Goal: Task Accomplishment & Management: Manage account settings

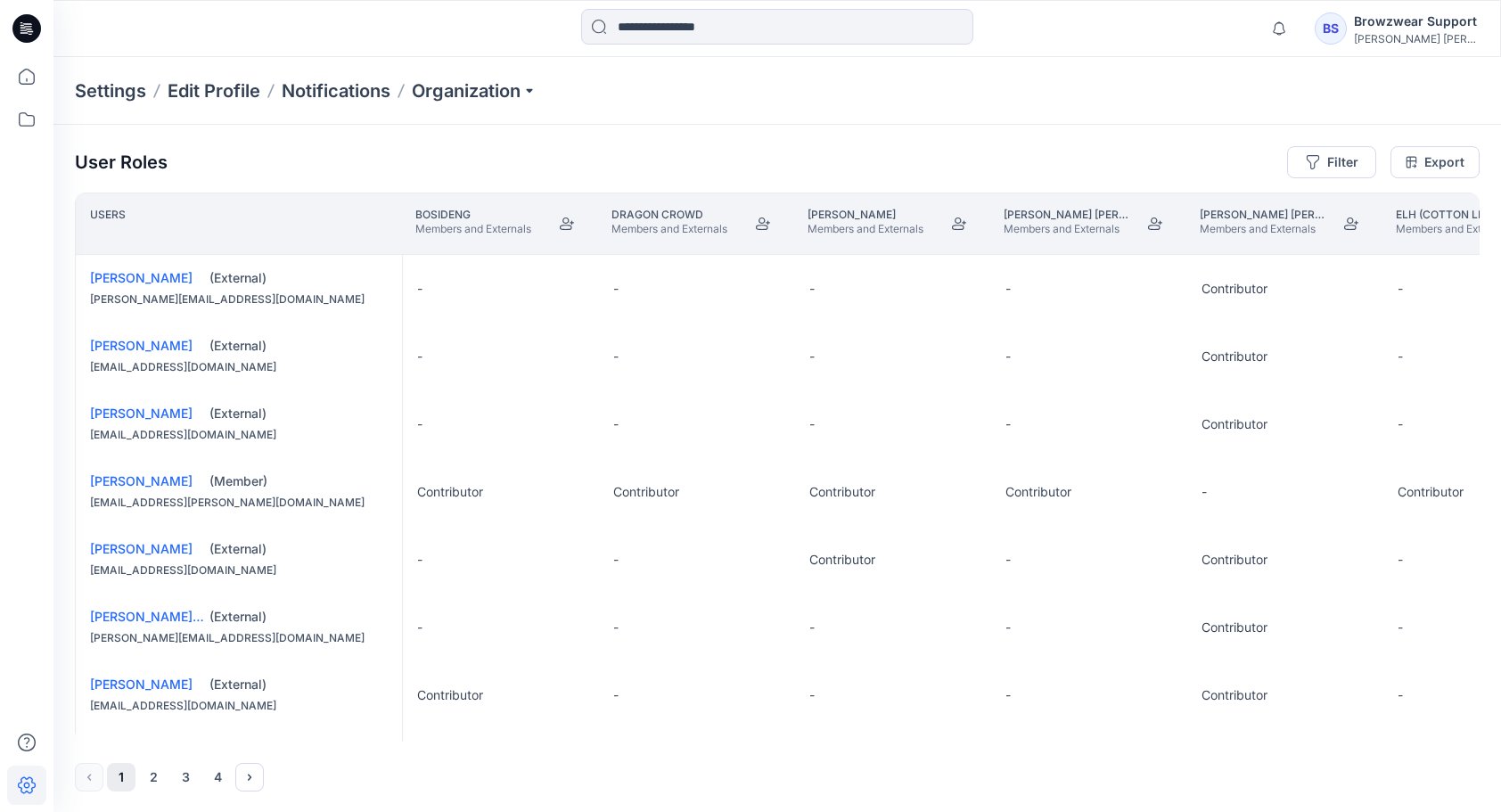
click at [700, 104] on div "Settings Edit Profile Notifications Organization" at bounding box center [777, 90] width 1448 height 68
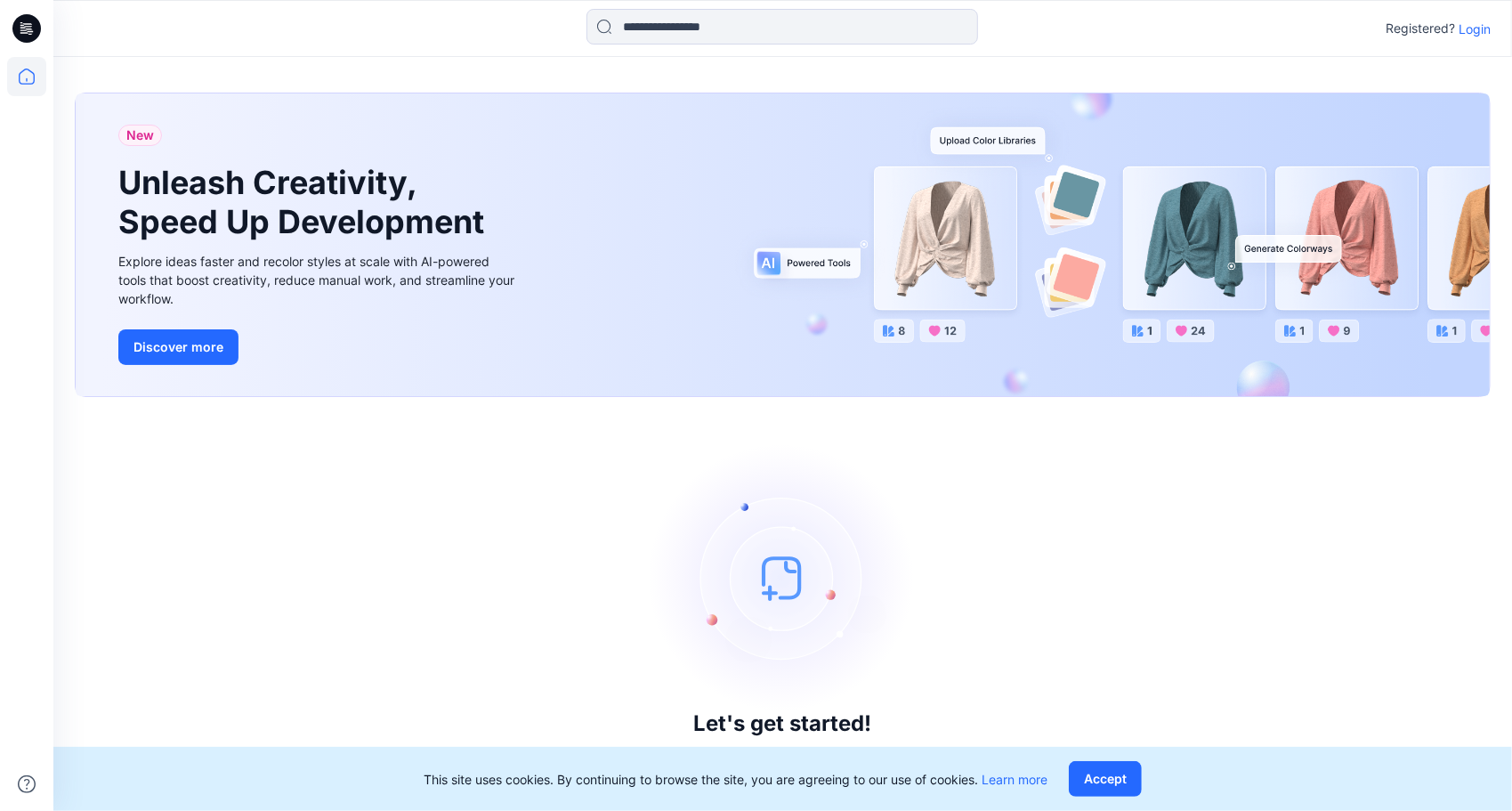
click at [1481, 33] on p "Login" at bounding box center [1474, 28] width 32 height 18
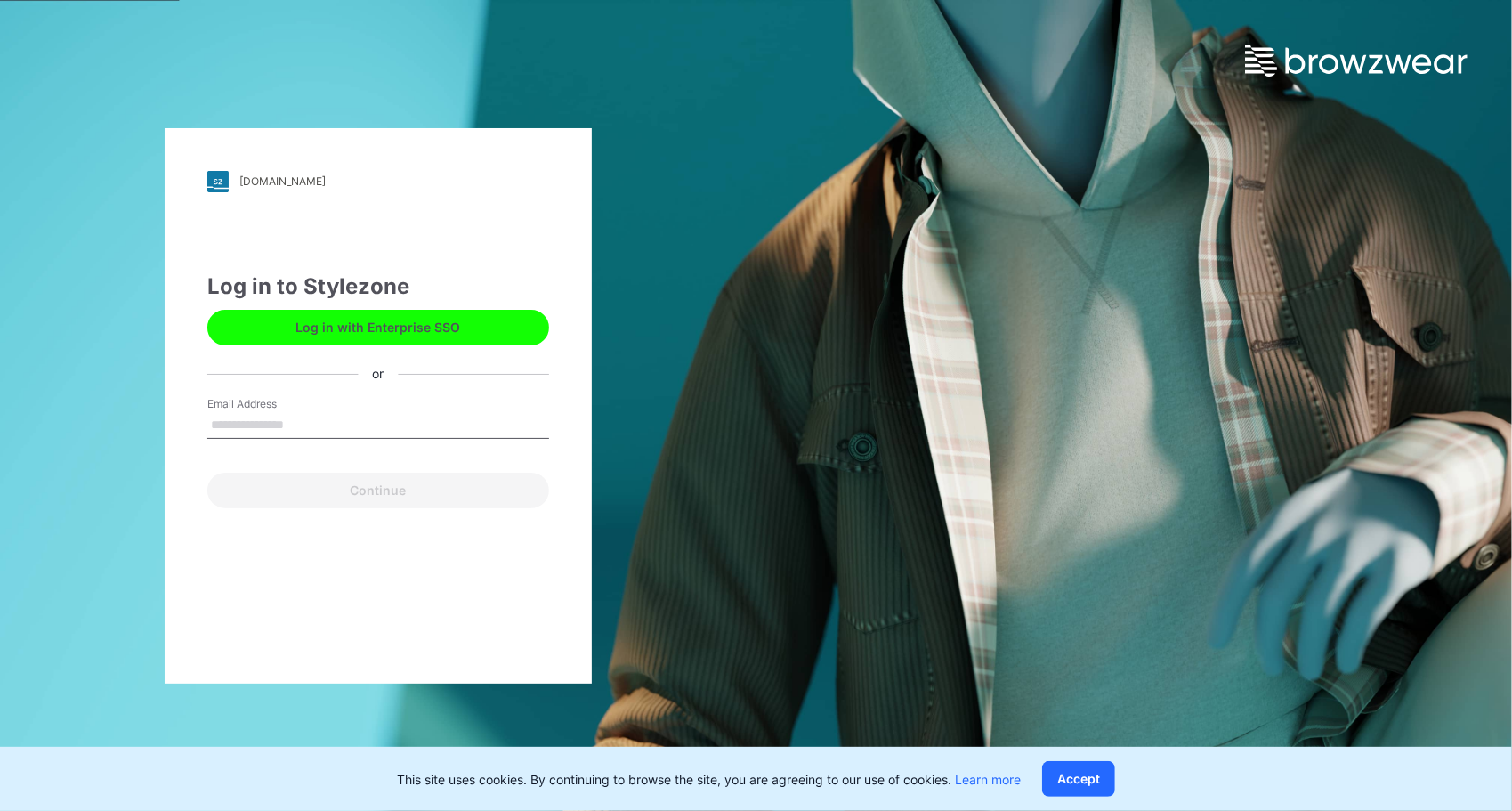
click at [341, 423] on input "Email Address" at bounding box center [378, 425] width 342 height 26
type input "**********"
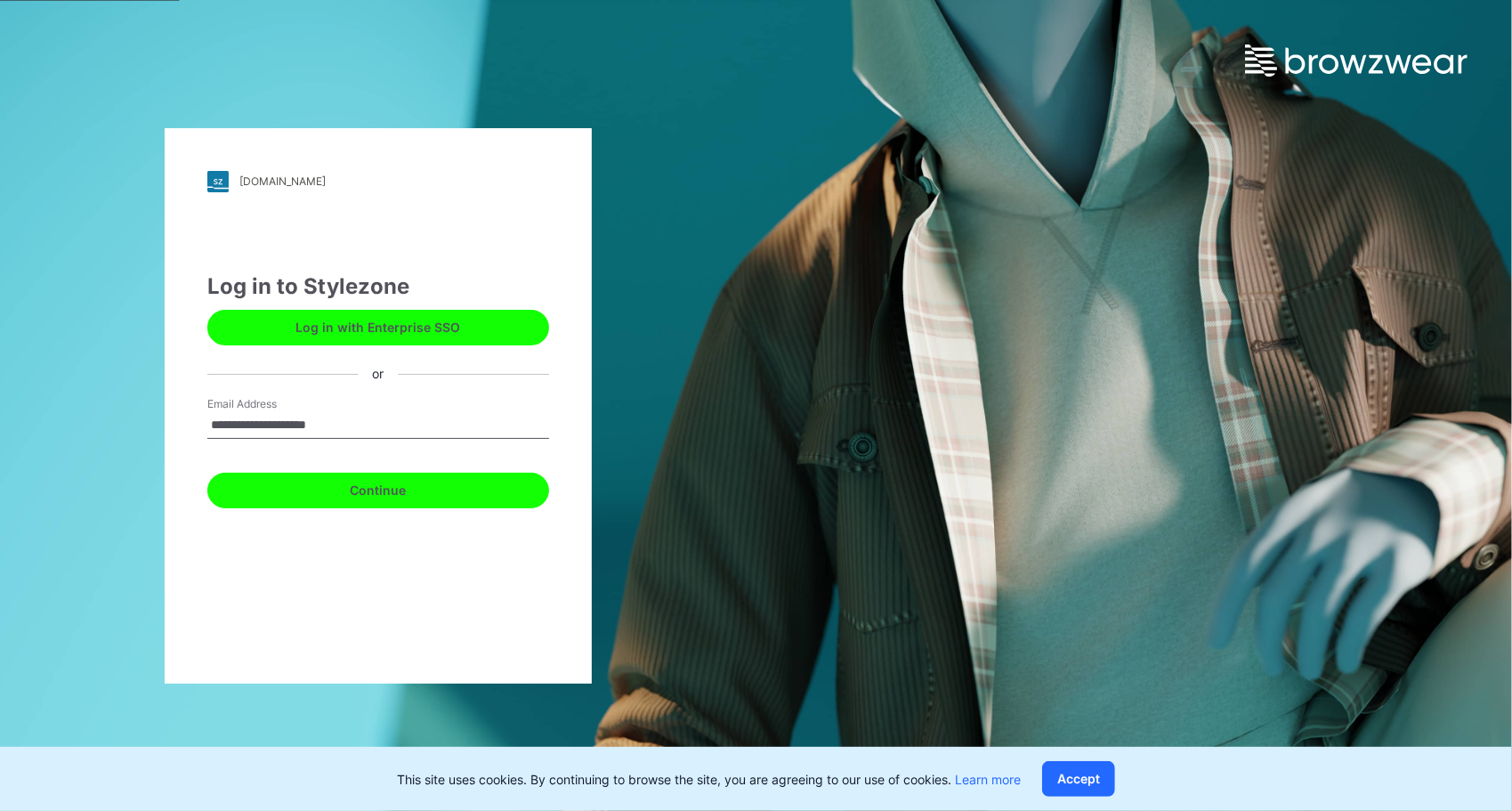
click at [382, 487] on button "Continue" at bounding box center [378, 490] width 342 height 36
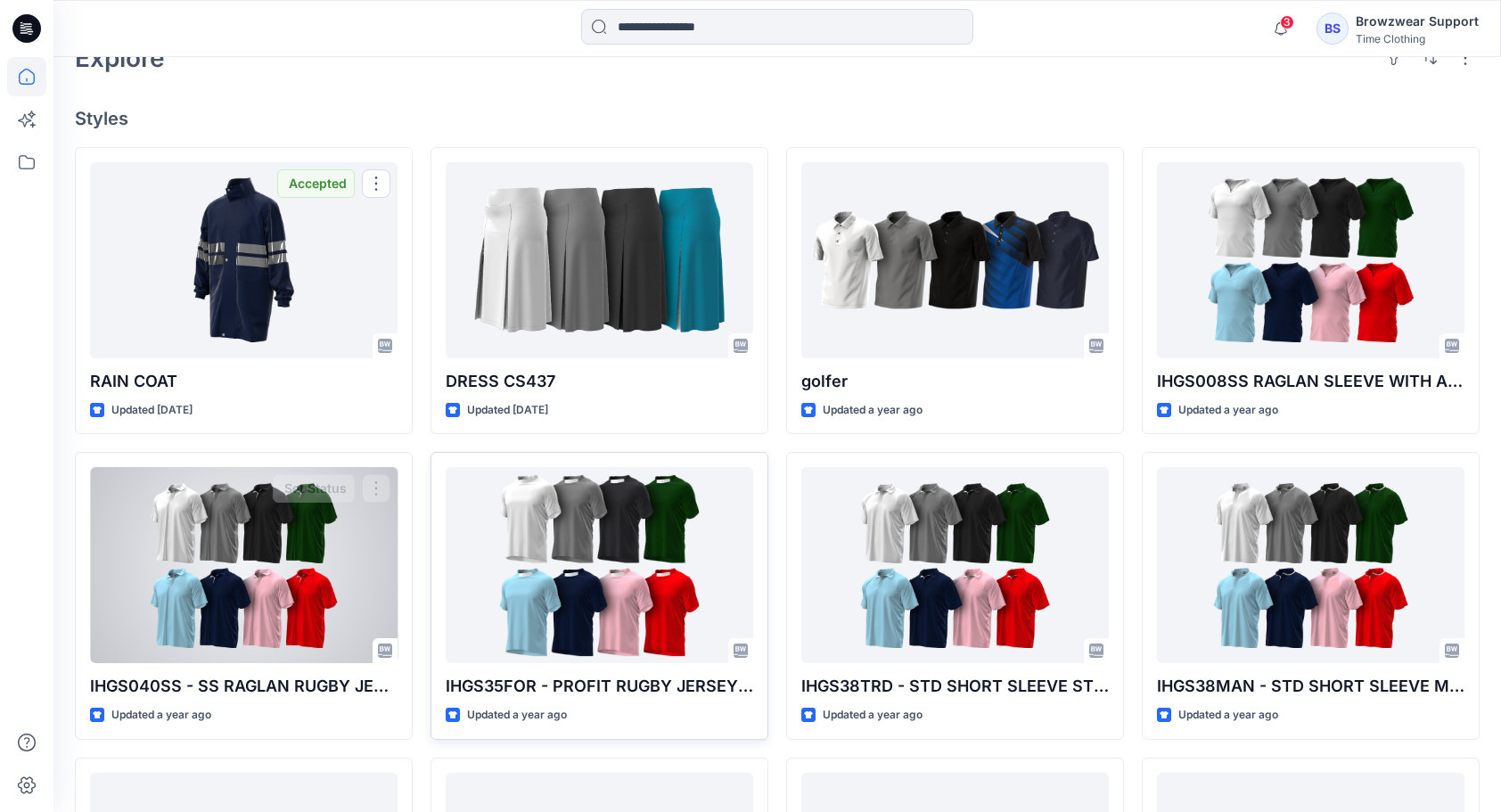
scroll to position [446, 0]
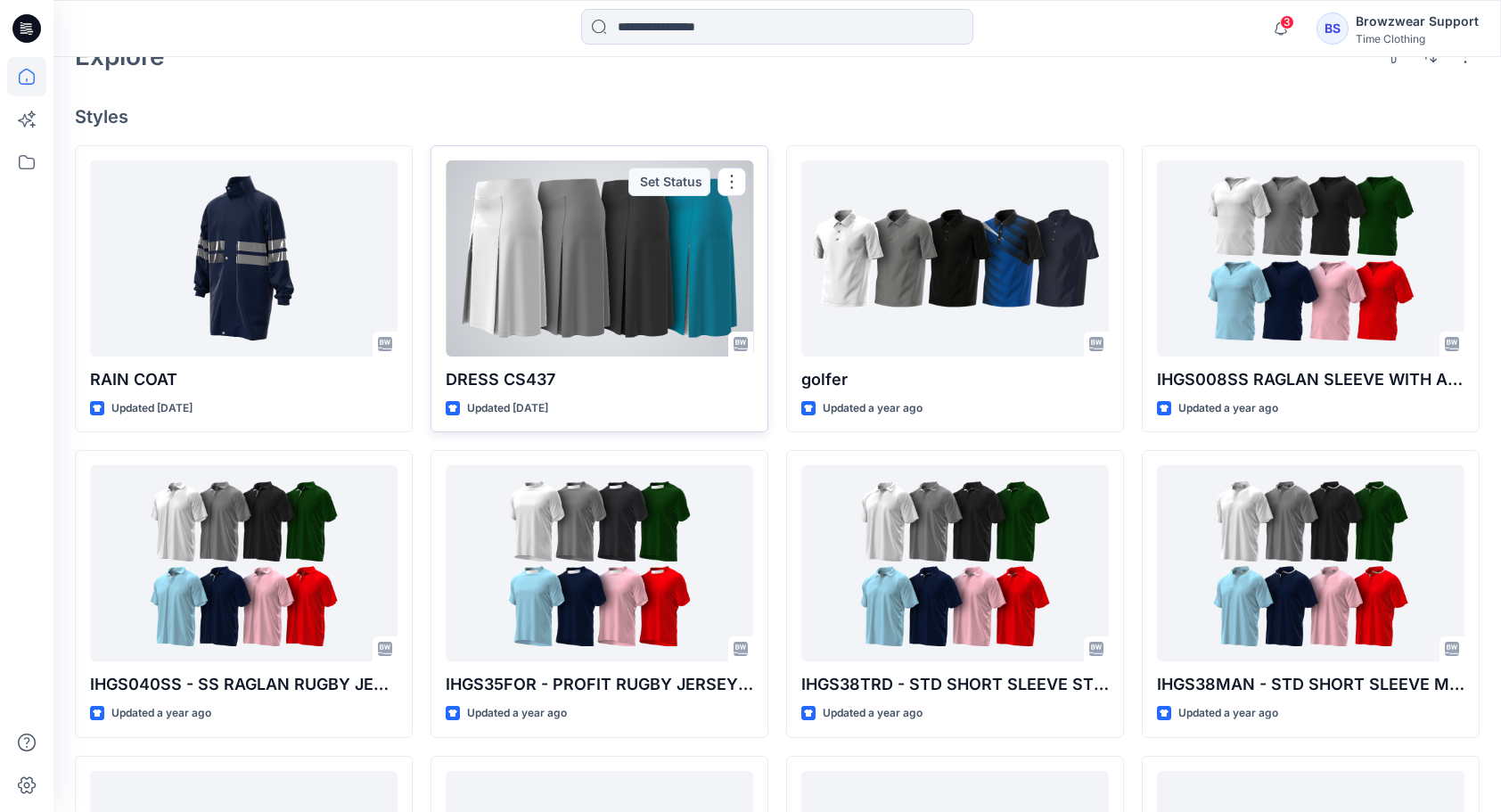
click at [606, 248] on div at bounding box center [599, 258] width 308 height 196
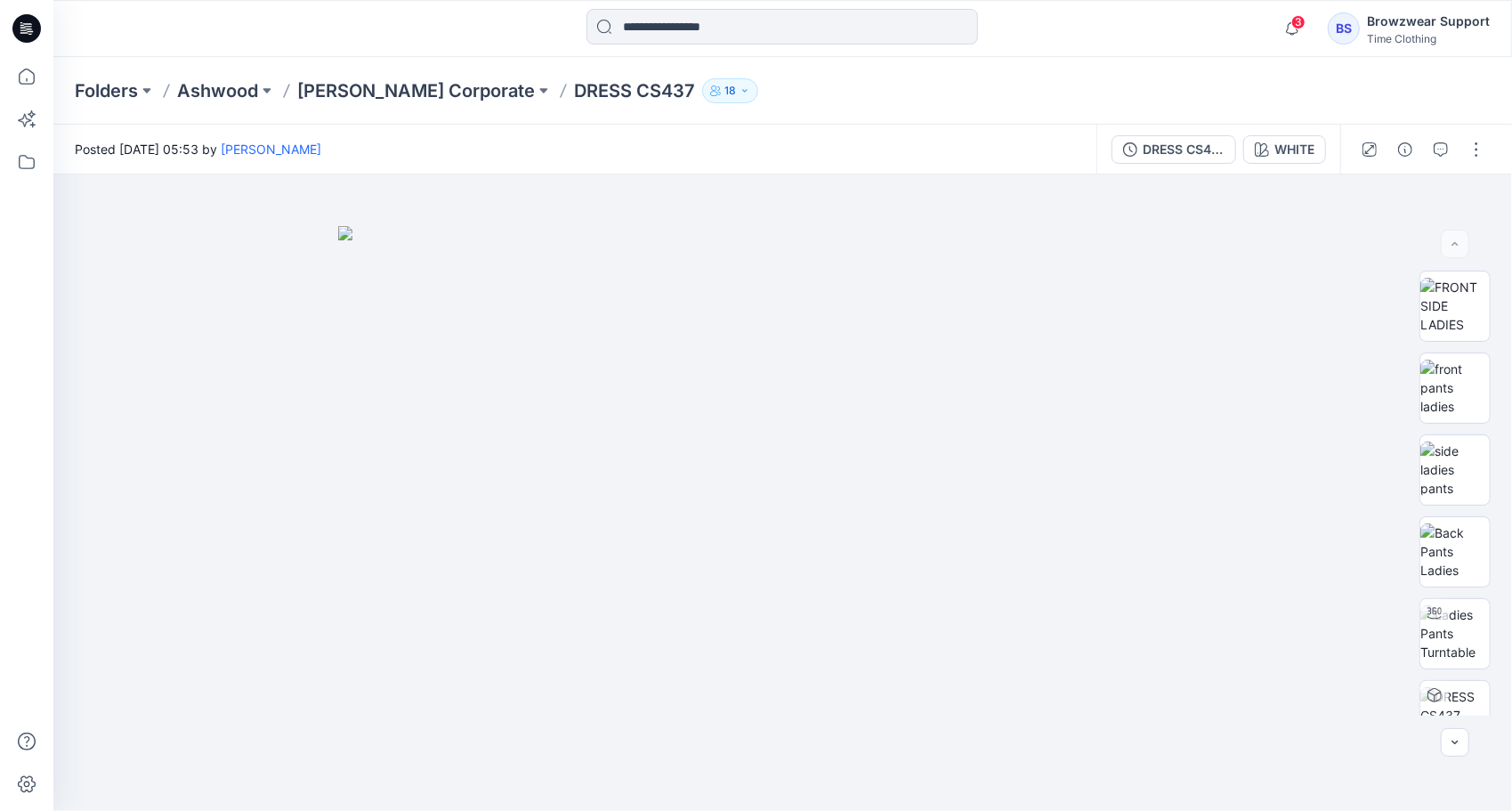
click at [1413, 26] on div "Browzwear Support" at bounding box center [1428, 21] width 123 height 21
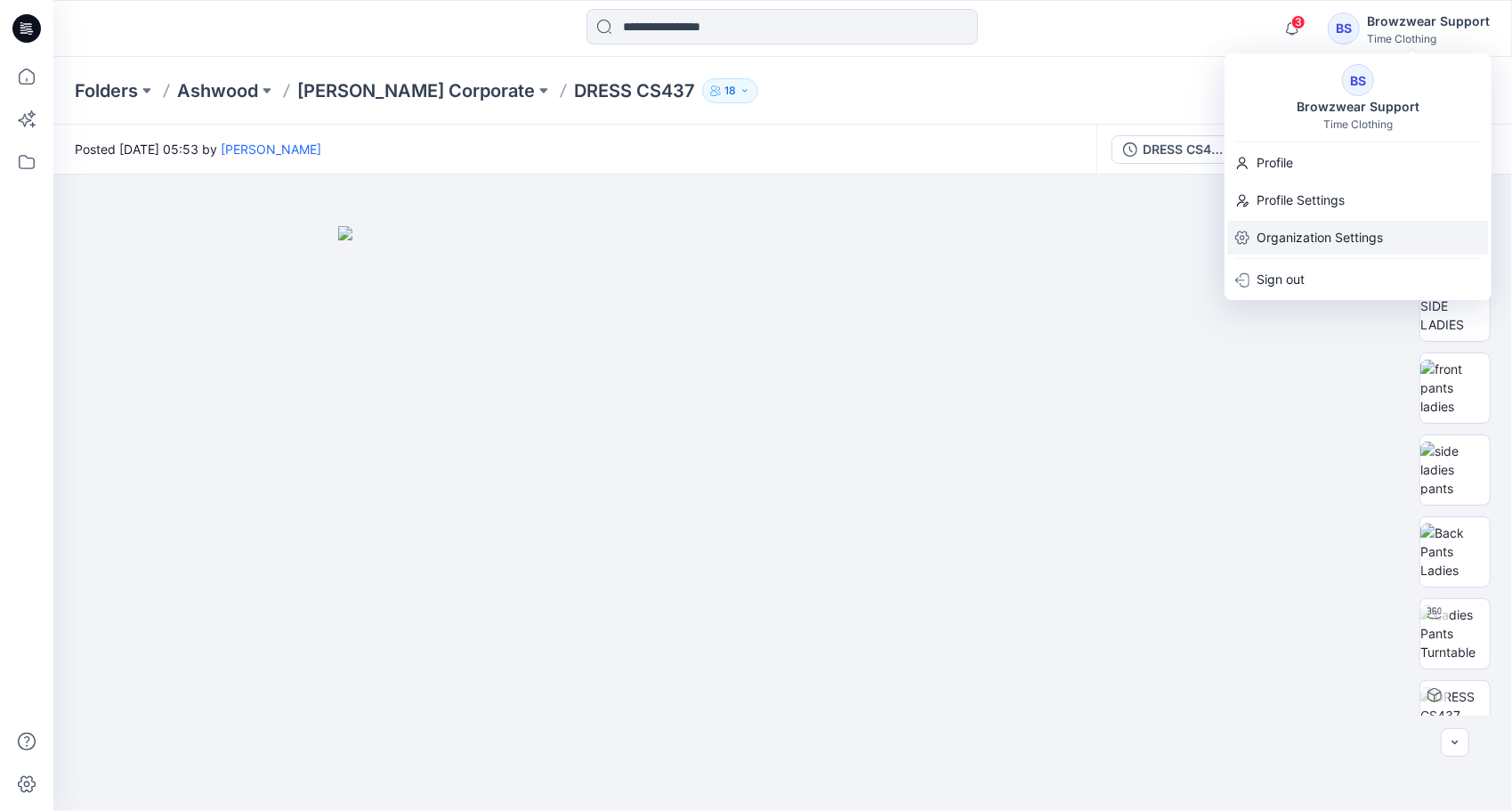
click at [1313, 238] on p "Organization Settings" at bounding box center [1320, 237] width 127 height 34
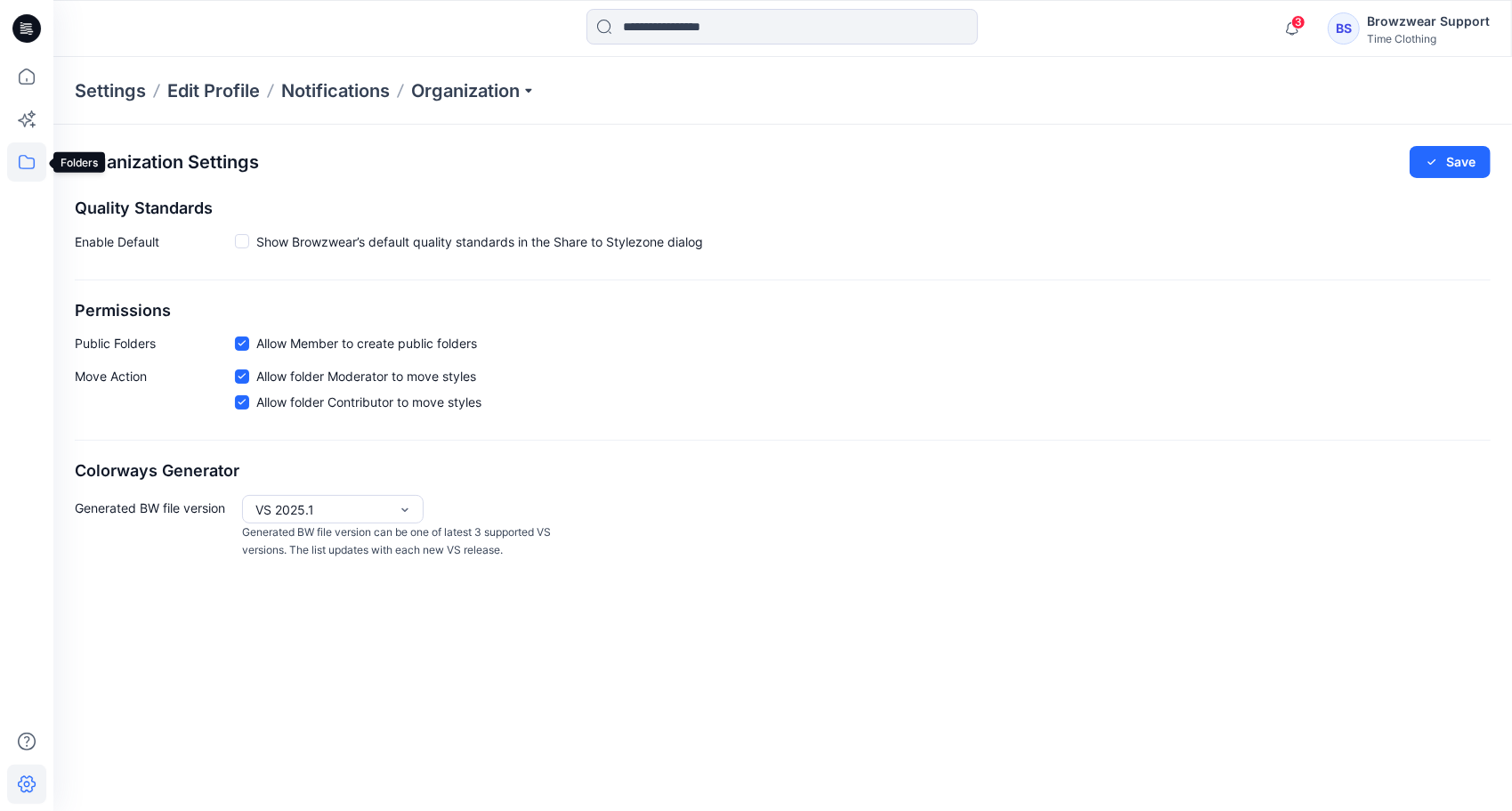
click at [24, 161] on icon at bounding box center [26, 161] width 39 height 39
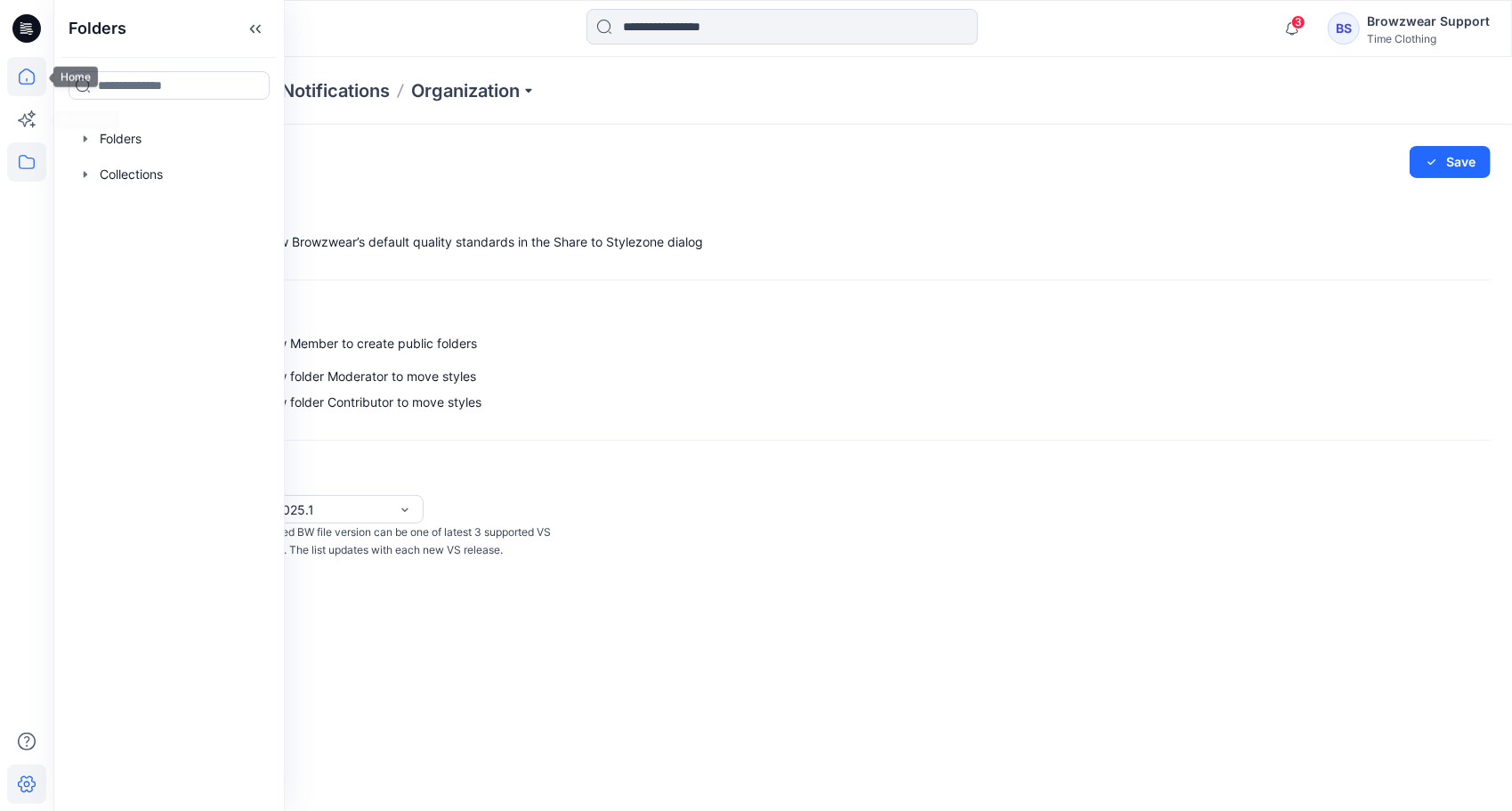
click at [27, 77] on icon at bounding box center [26, 76] width 39 height 39
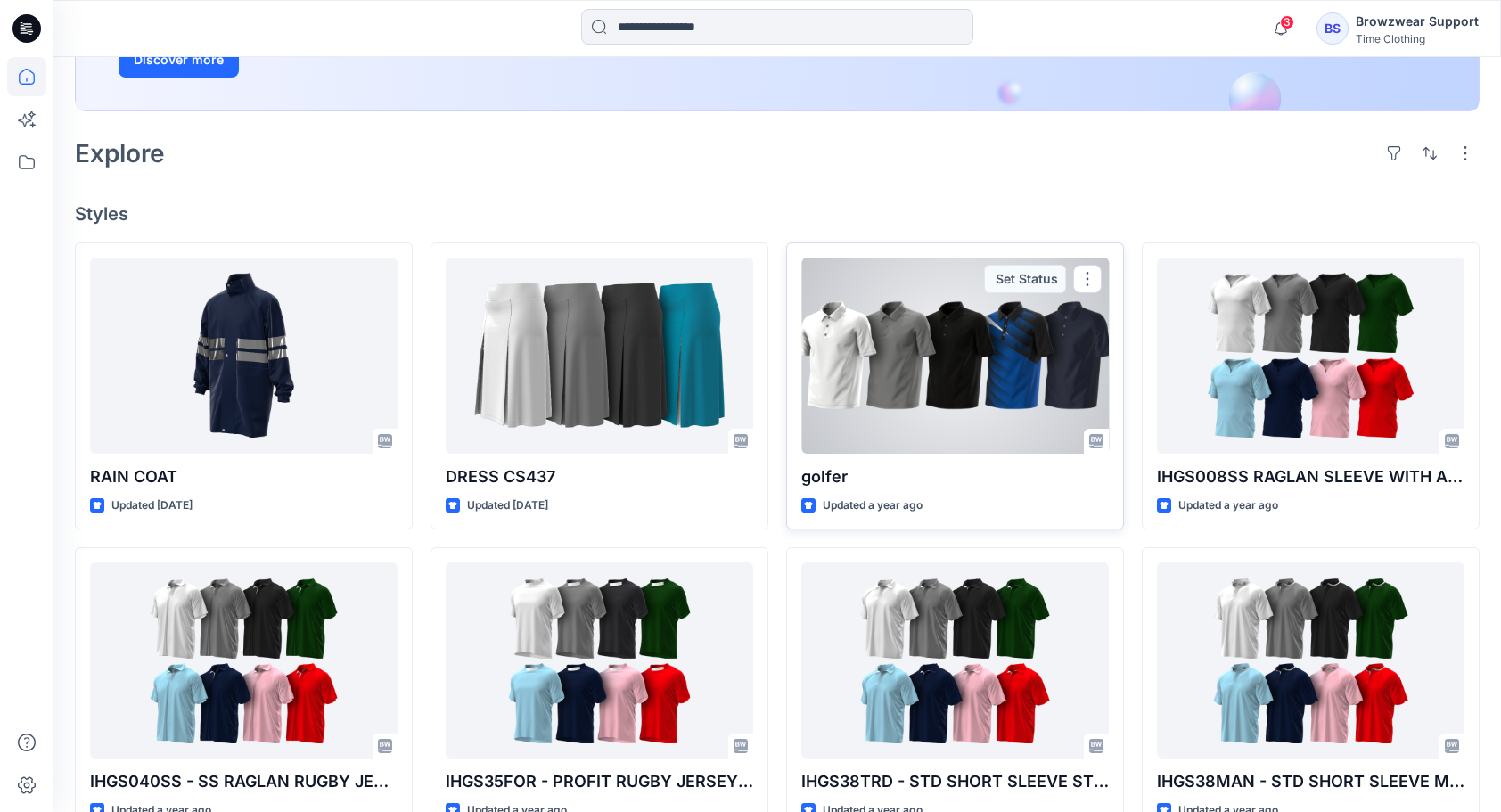
scroll to position [356, 0]
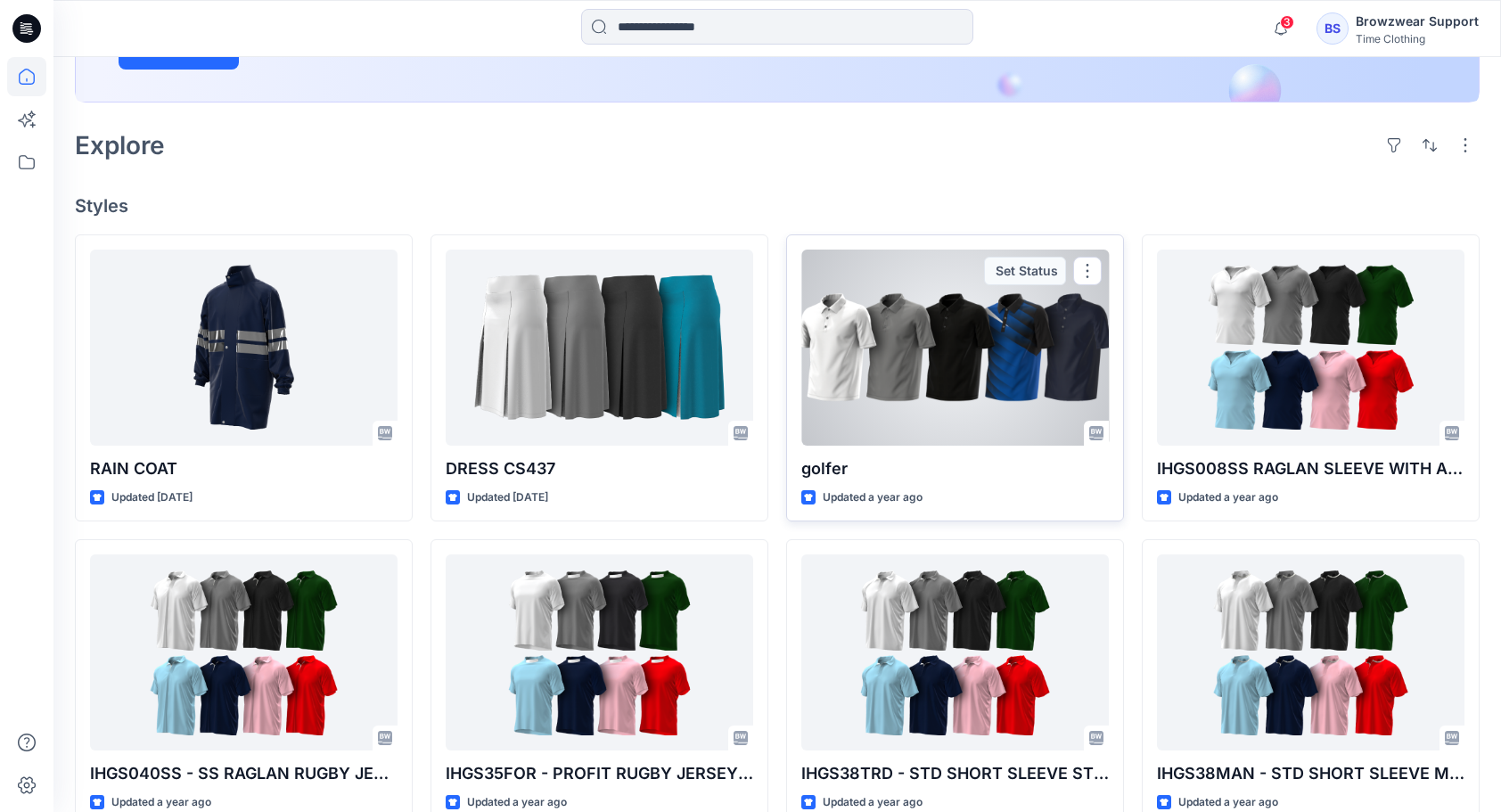
click at [920, 344] on div at bounding box center [955, 347] width 308 height 196
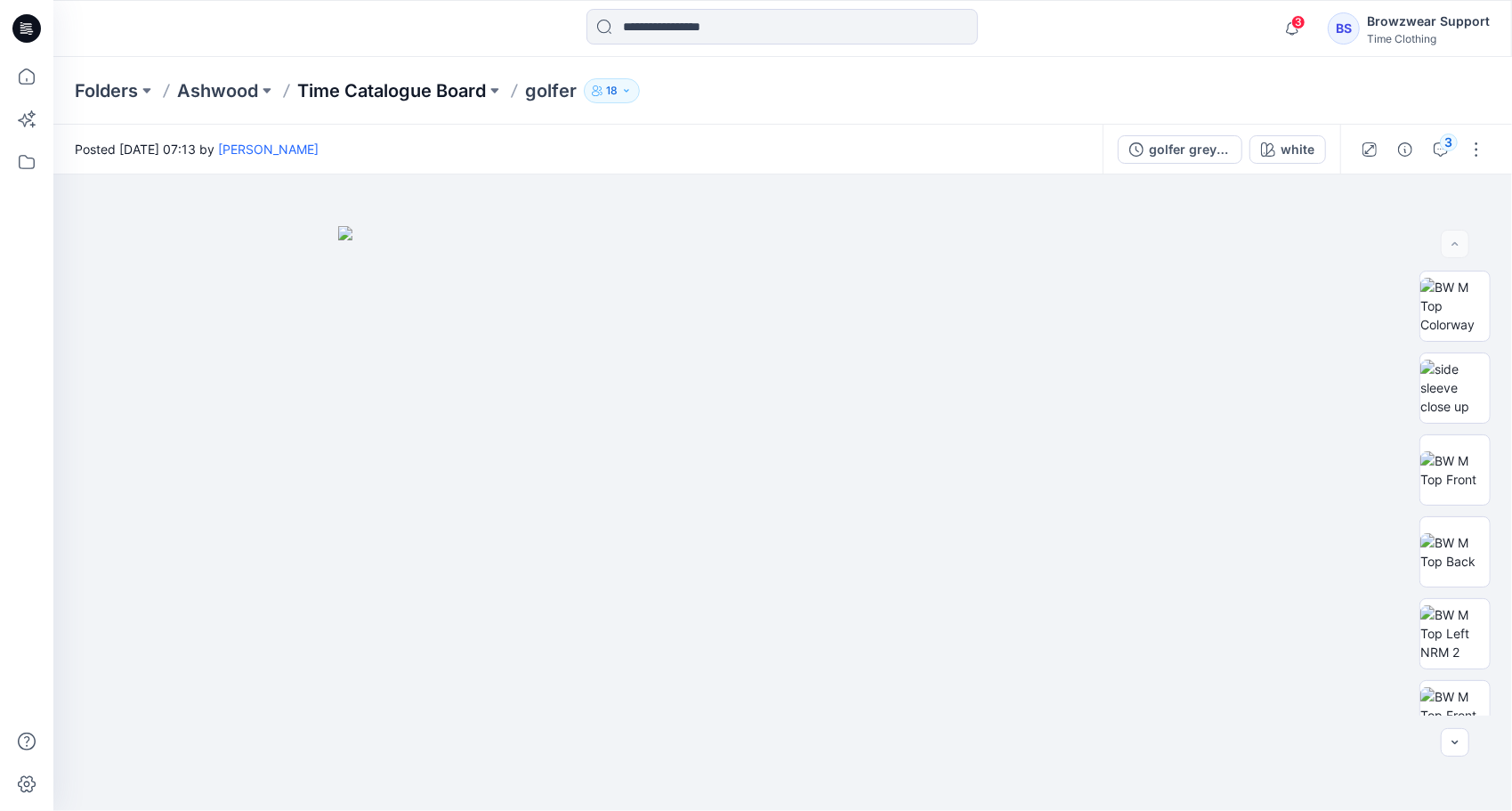
click at [353, 88] on p "Time Catalogue Board" at bounding box center [391, 90] width 189 height 25
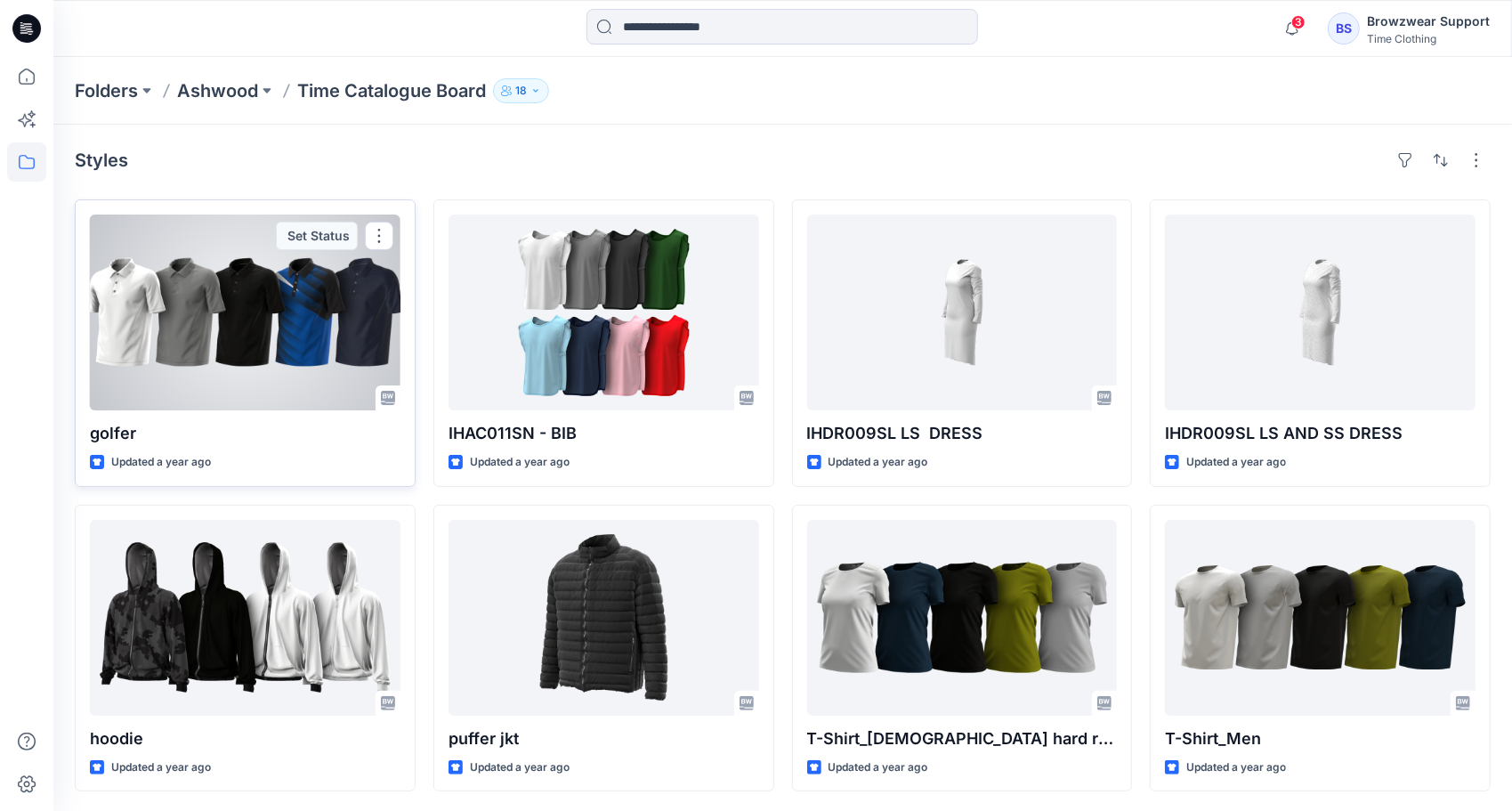
click at [129, 244] on div at bounding box center [245, 312] width 311 height 196
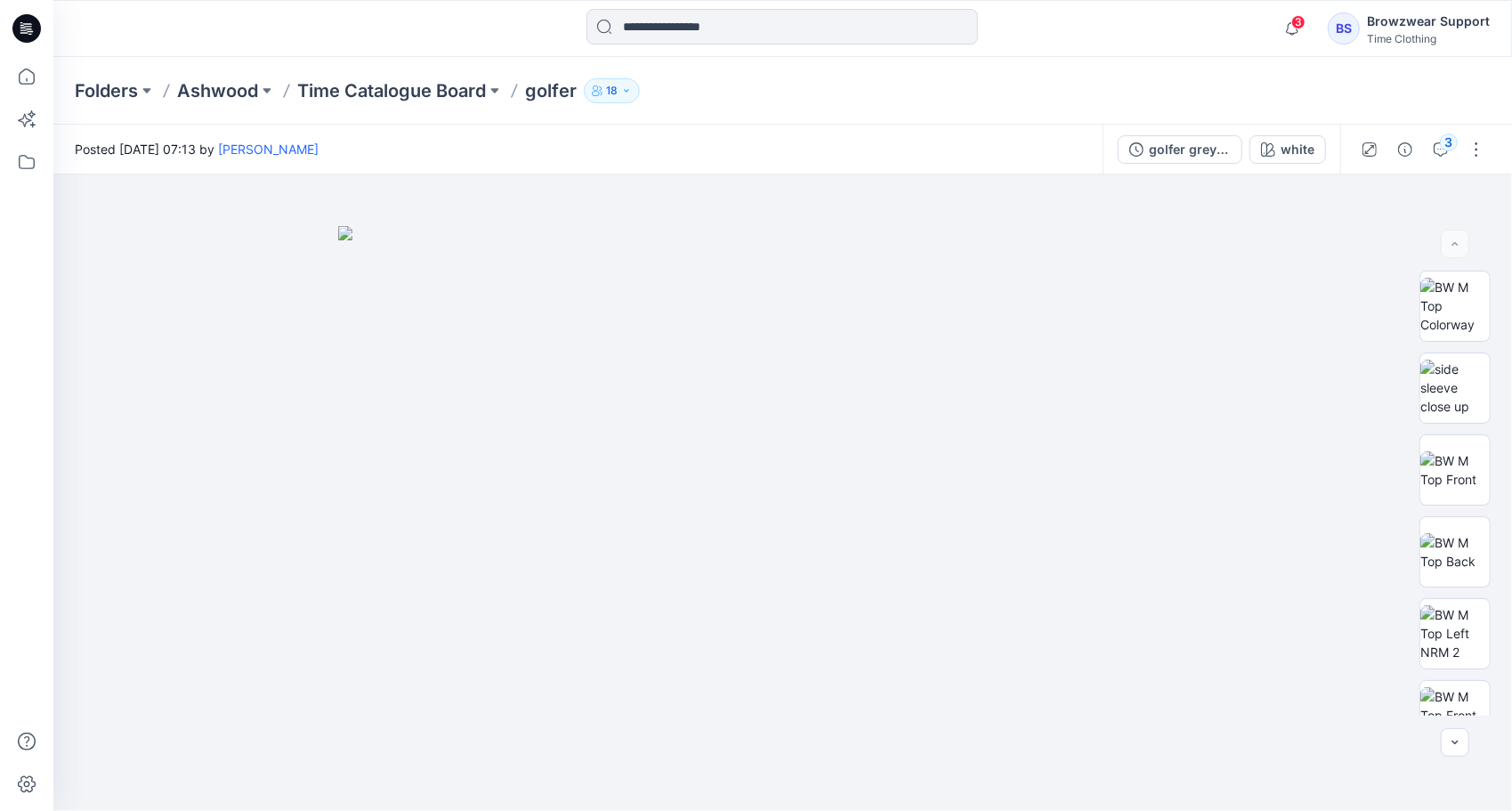
drag, startPoint x: 212, startPoint y: 39, endPoint x: 191, endPoint y: 52, distance: 24.7
click at [212, 38] on div at bounding box center [236, 28] width 365 height 39
click at [142, 34] on div at bounding box center [236, 28] width 365 height 39
click at [34, 78] on icon at bounding box center [26, 77] width 16 height 16
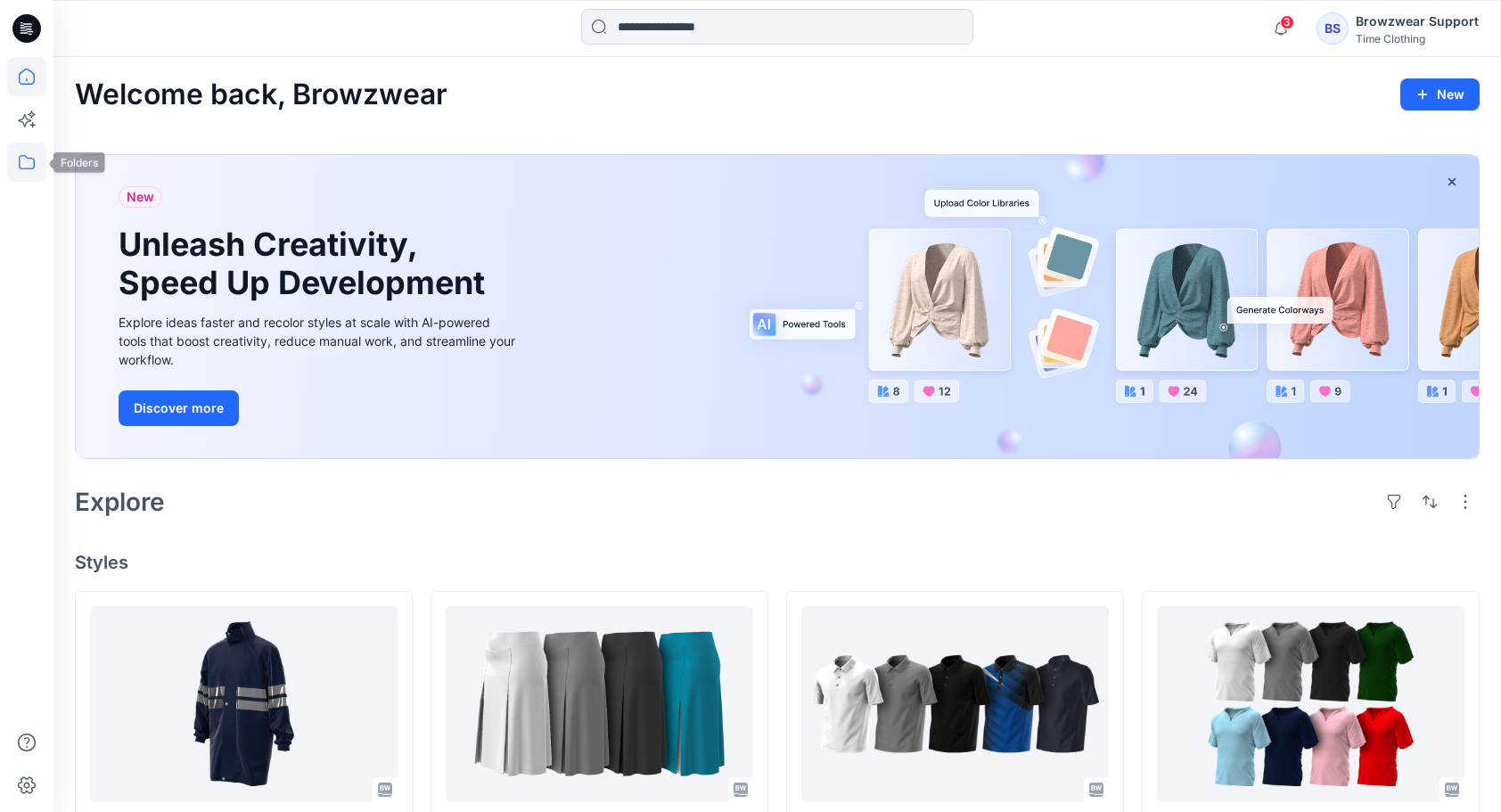
click at [30, 155] on icon at bounding box center [26, 162] width 39 height 39
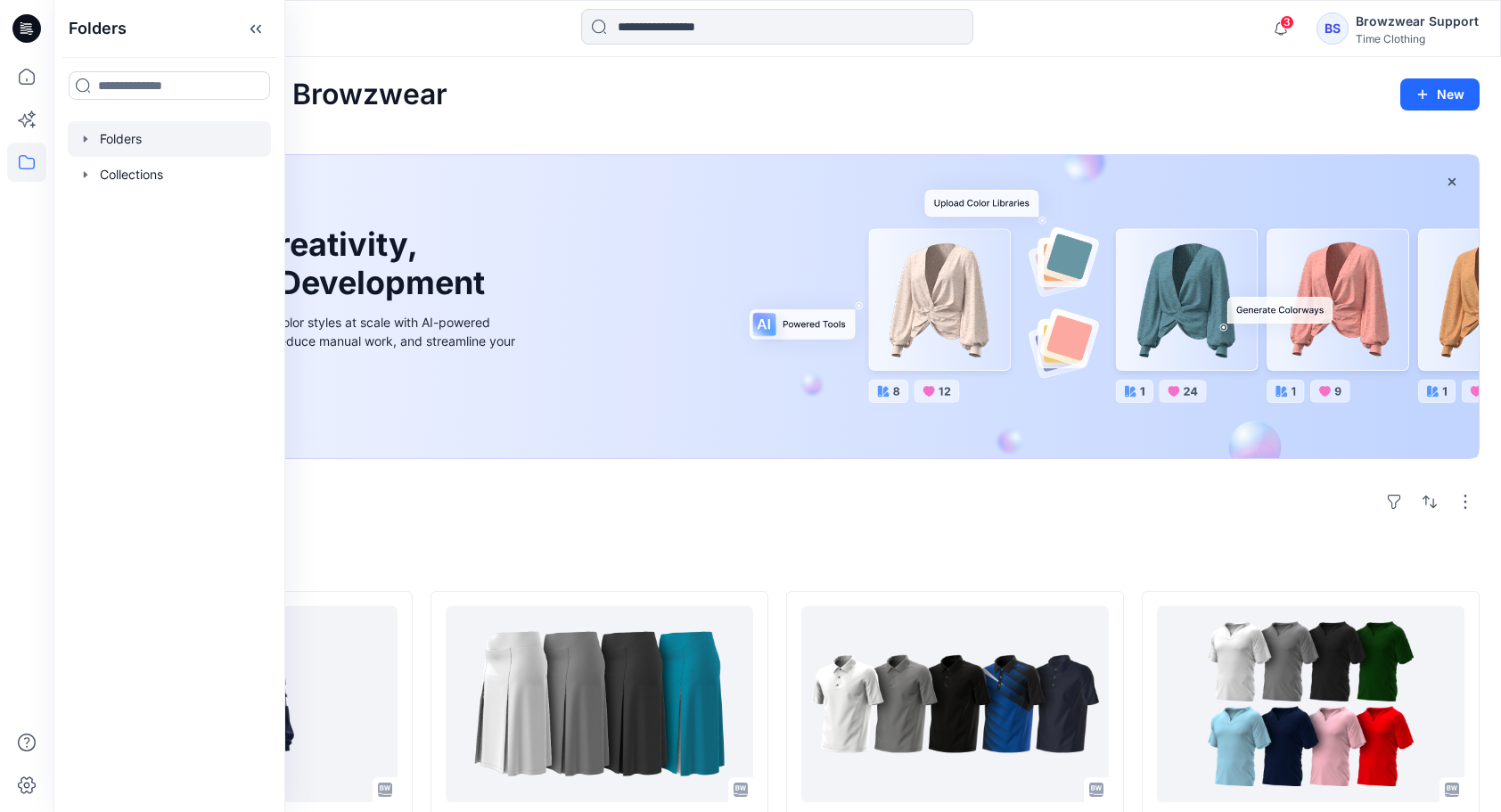
click at [132, 147] on div at bounding box center [169, 139] width 203 height 36
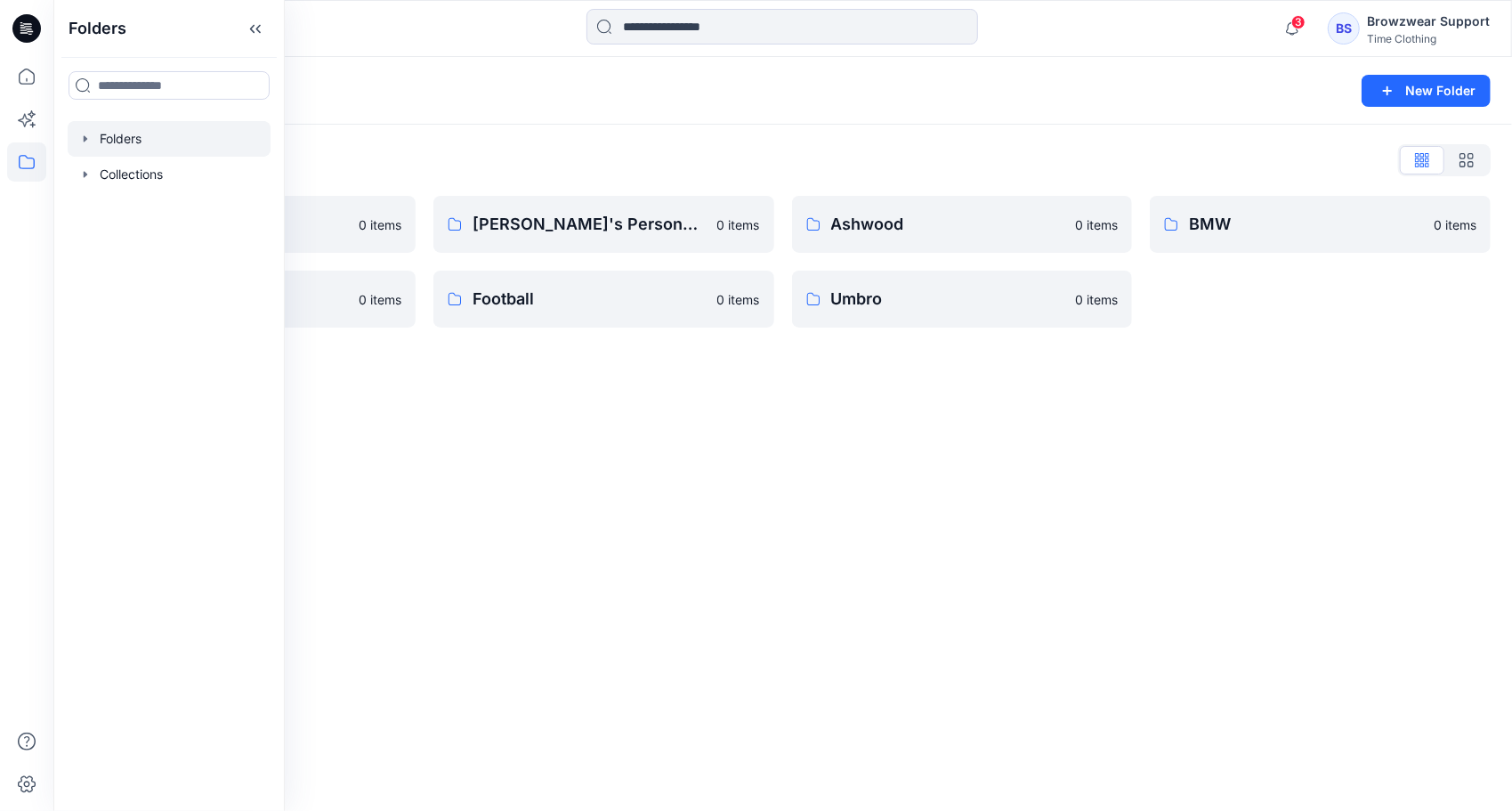
click at [590, 607] on div "Folders New Folder Folders List ACSA 0 items Botswana 0 items Andiswa Mzwempi's…" at bounding box center [782, 433] width 1458 height 754
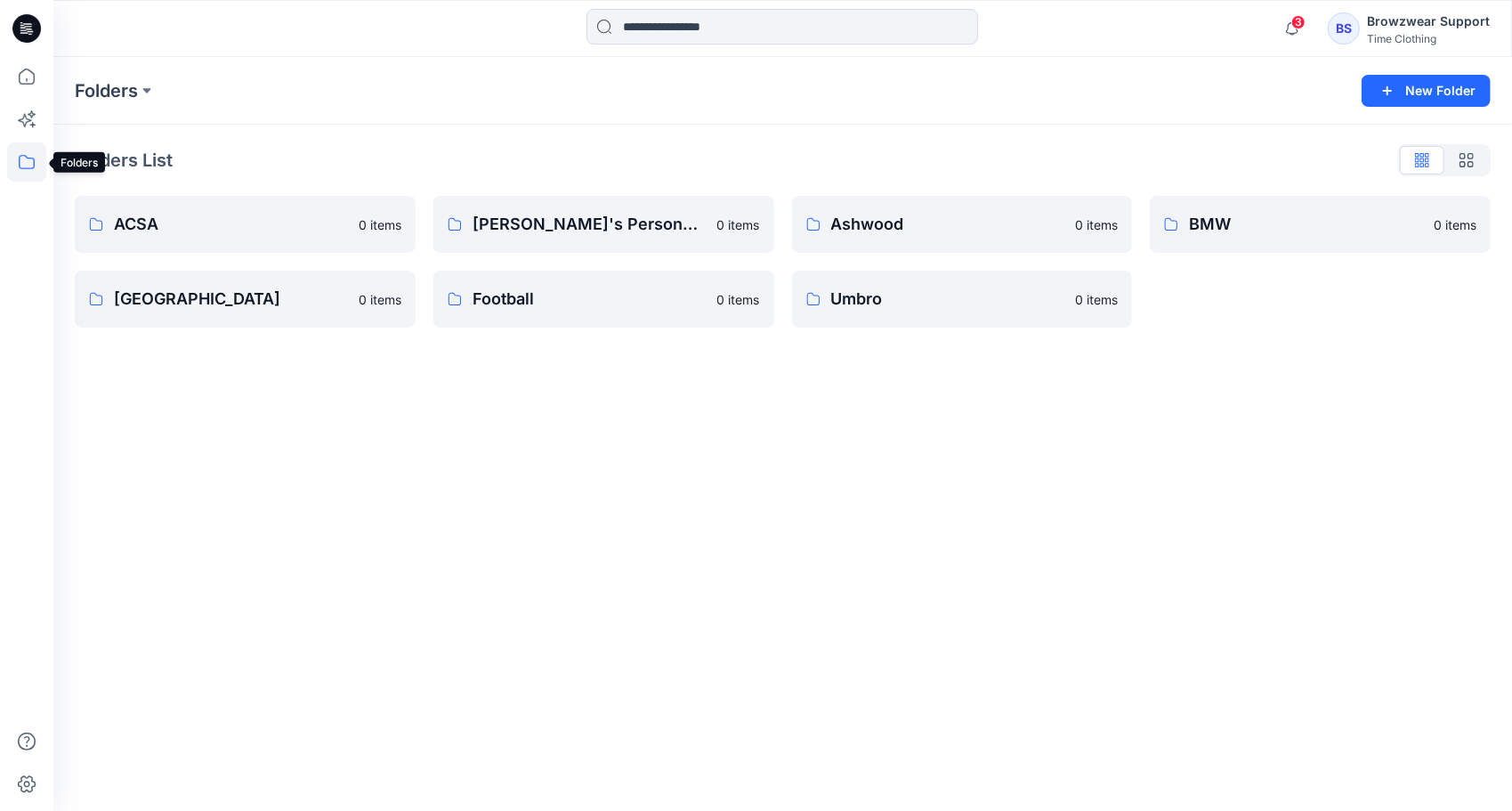
click at [19, 158] on icon at bounding box center [26, 162] width 16 height 15
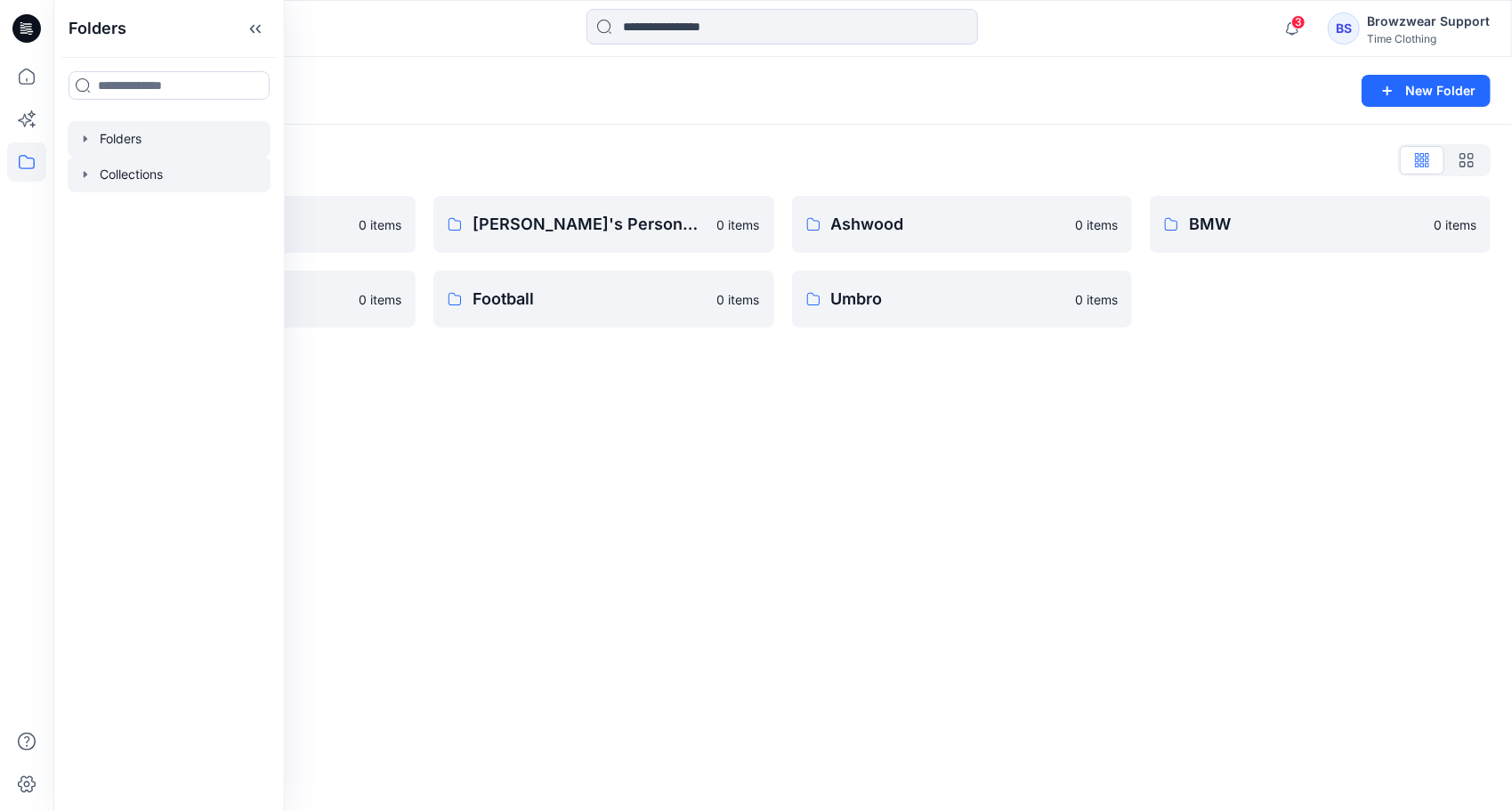
click at [109, 176] on div at bounding box center [169, 174] width 202 height 36
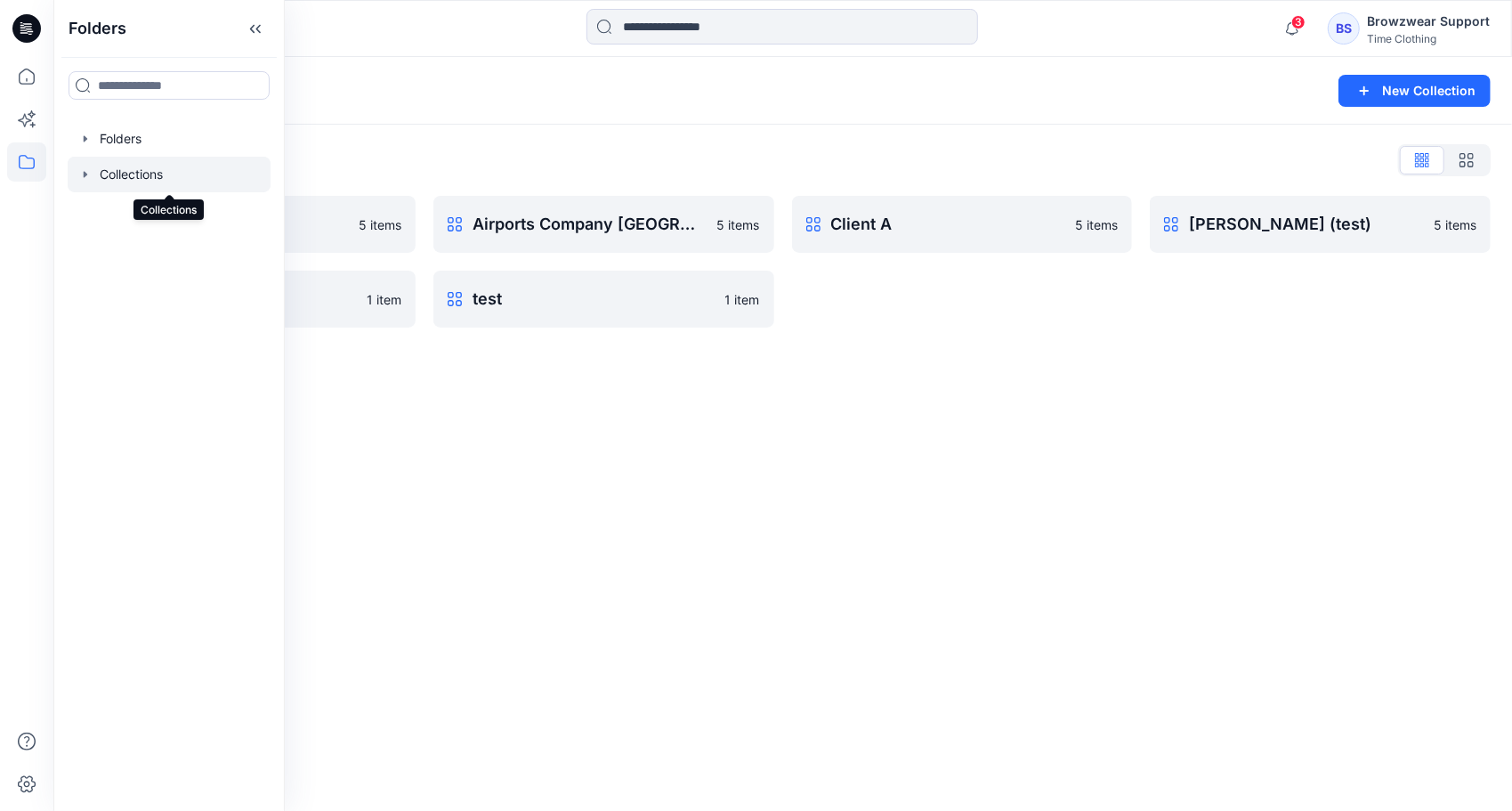
click at [119, 158] on div at bounding box center [169, 174] width 202 height 36
click at [125, 140] on div at bounding box center [169, 139] width 202 height 36
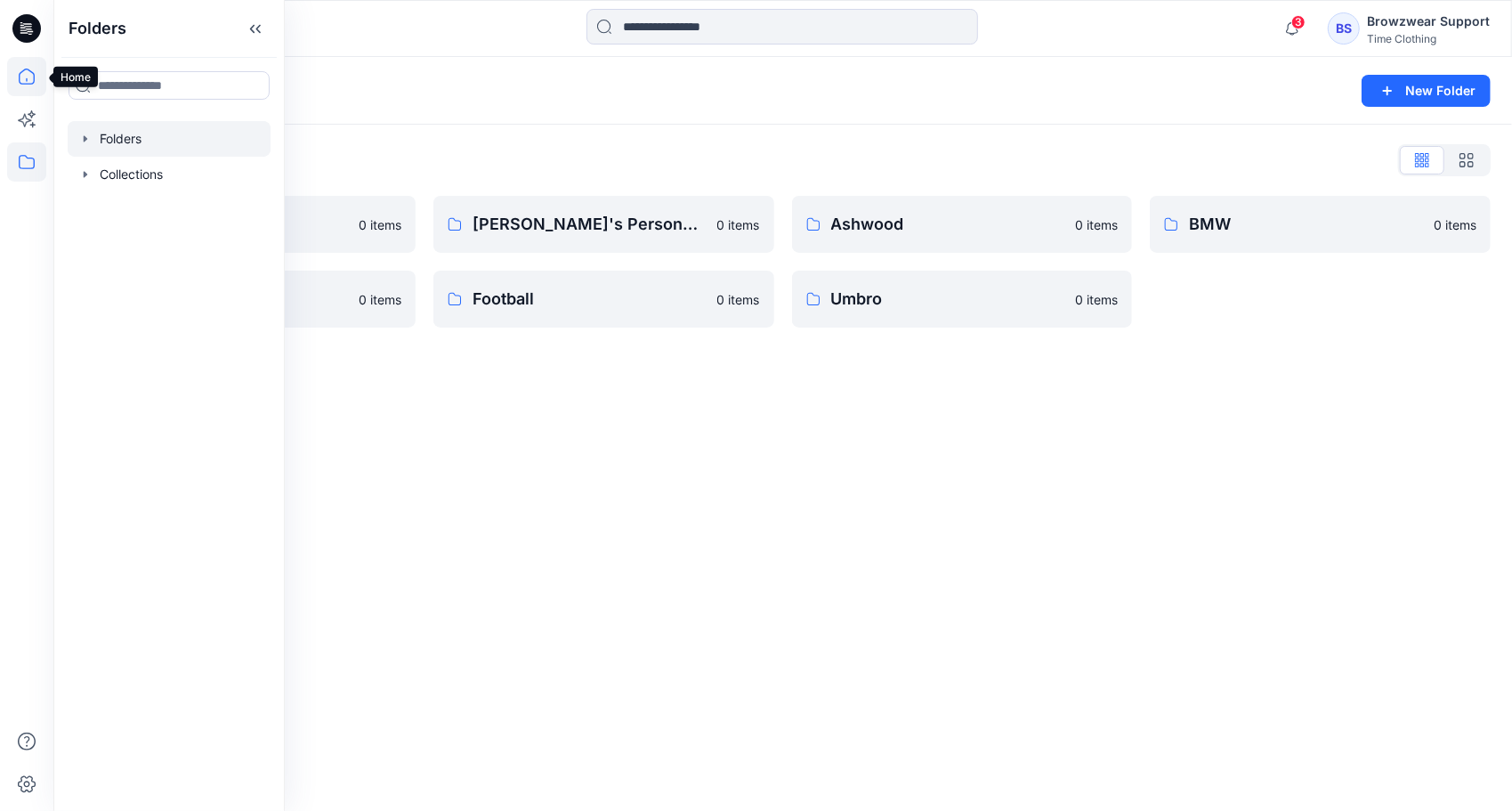
click at [33, 81] on icon at bounding box center [26, 76] width 39 height 39
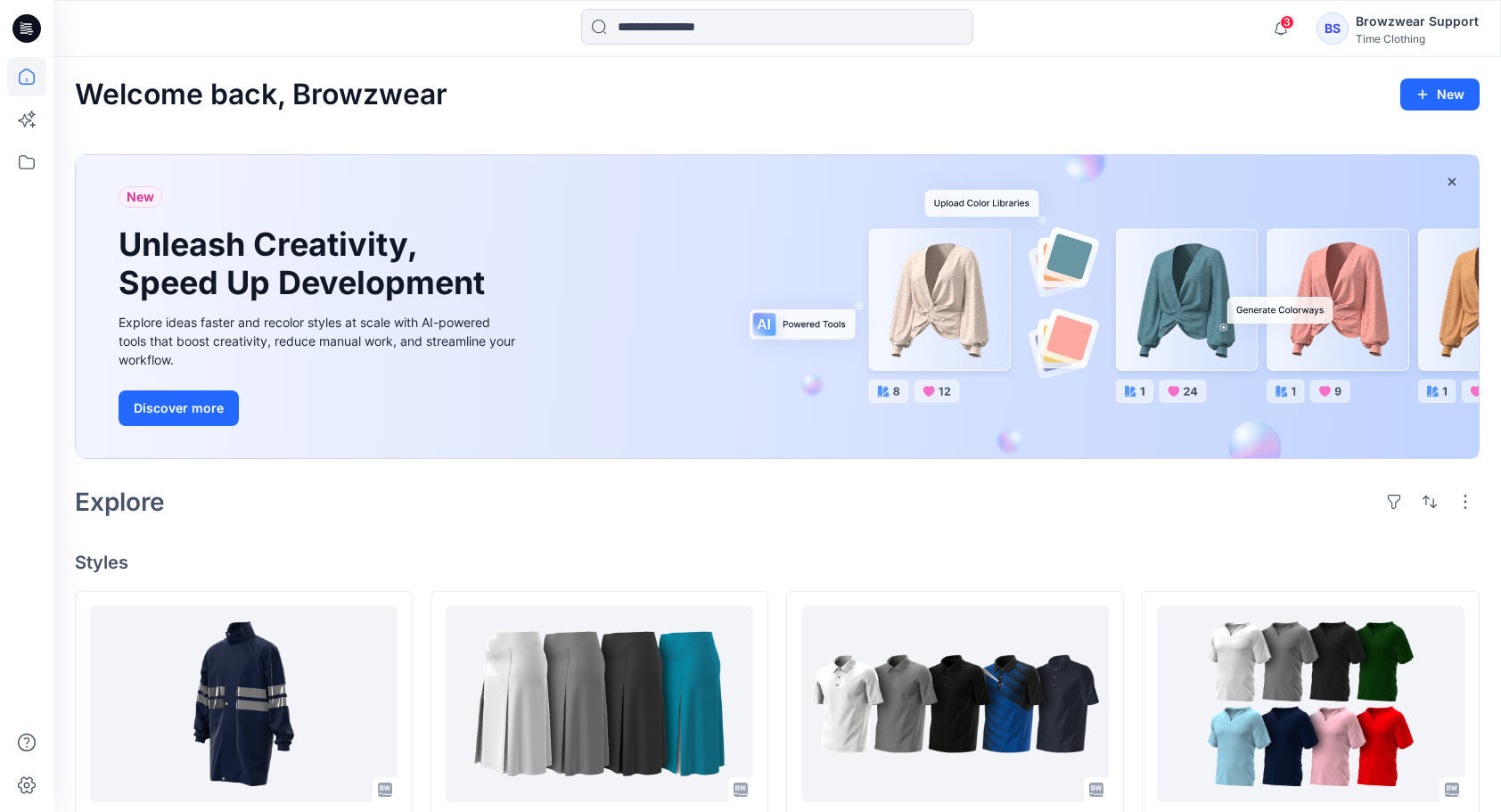
click at [1401, 27] on div "Browzwear Support" at bounding box center [1417, 21] width 123 height 21
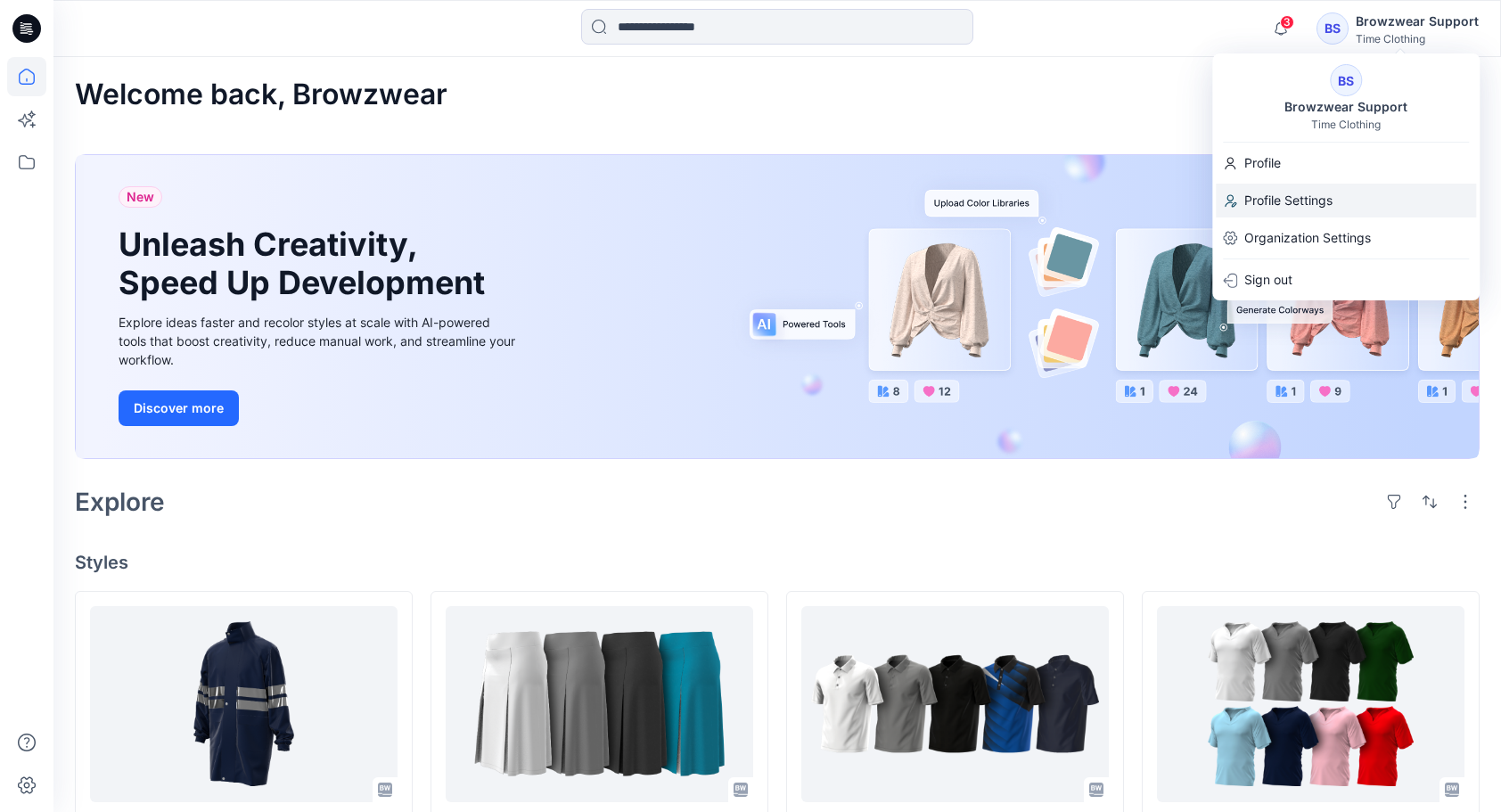
click at [1277, 202] on p "Profile Settings" at bounding box center [1288, 200] width 89 height 34
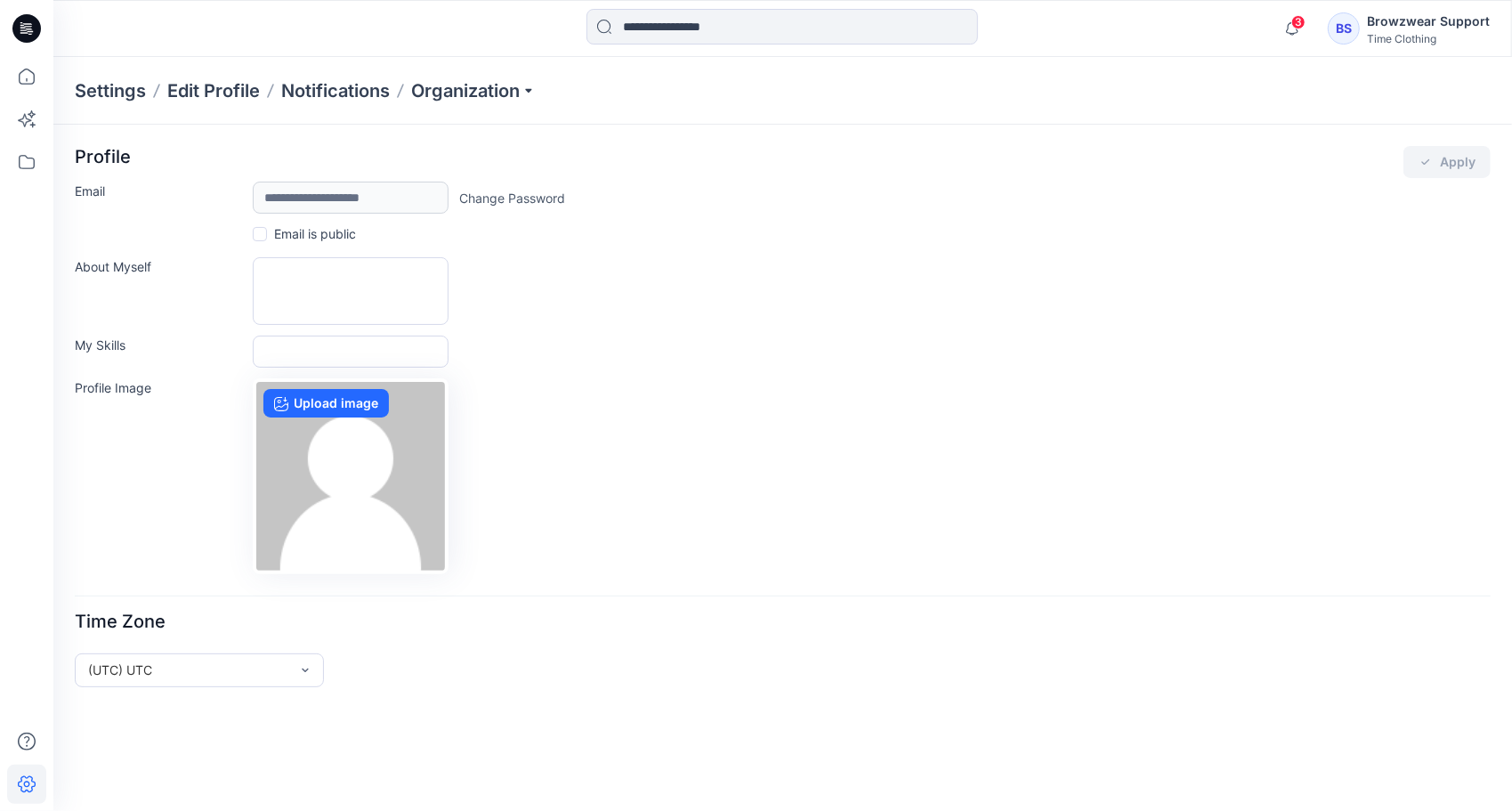
click at [1428, 26] on div "Browzwear Support" at bounding box center [1428, 21] width 123 height 21
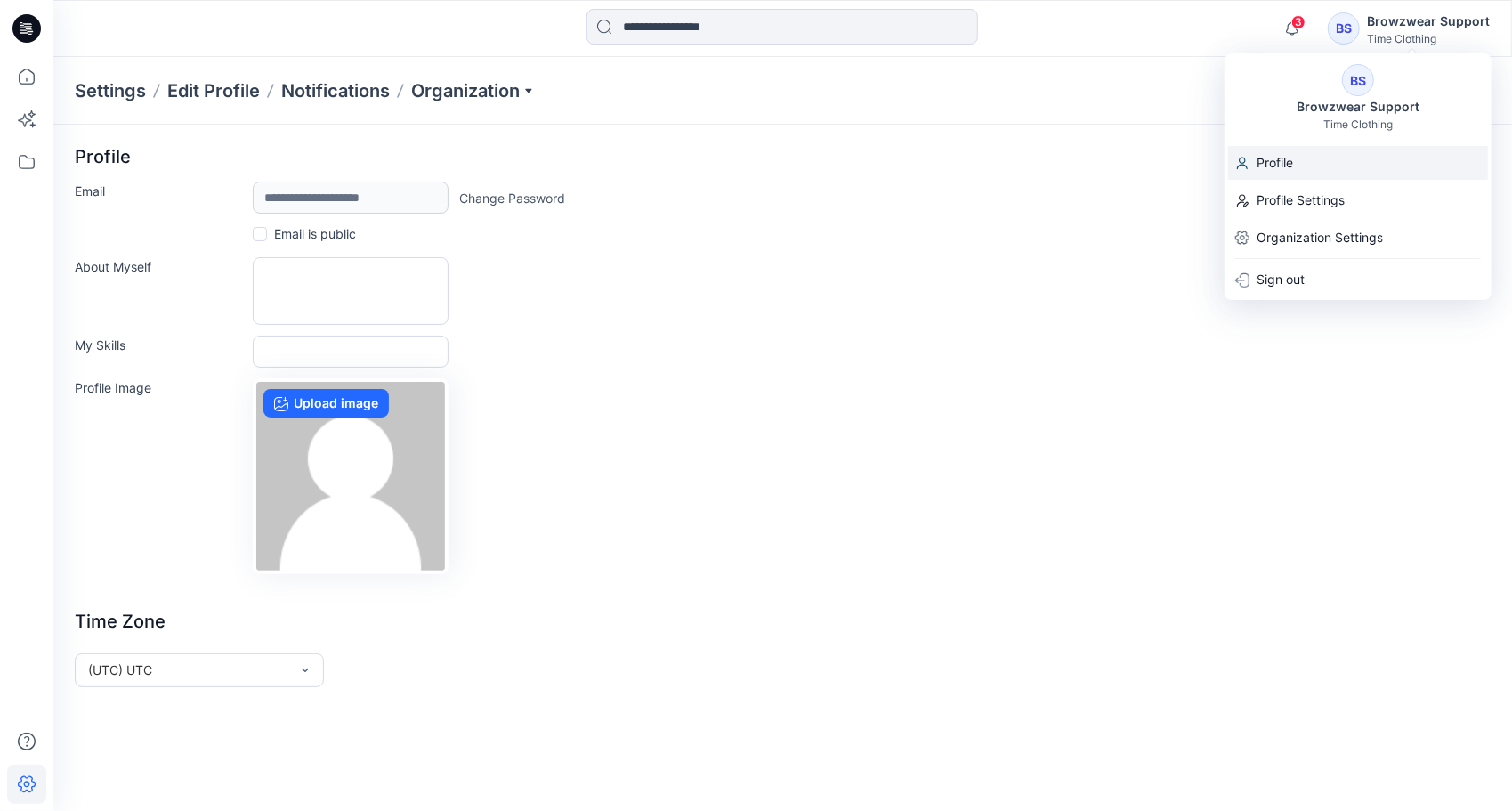
click at [1293, 165] on p "Profile" at bounding box center [1275, 162] width 36 height 34
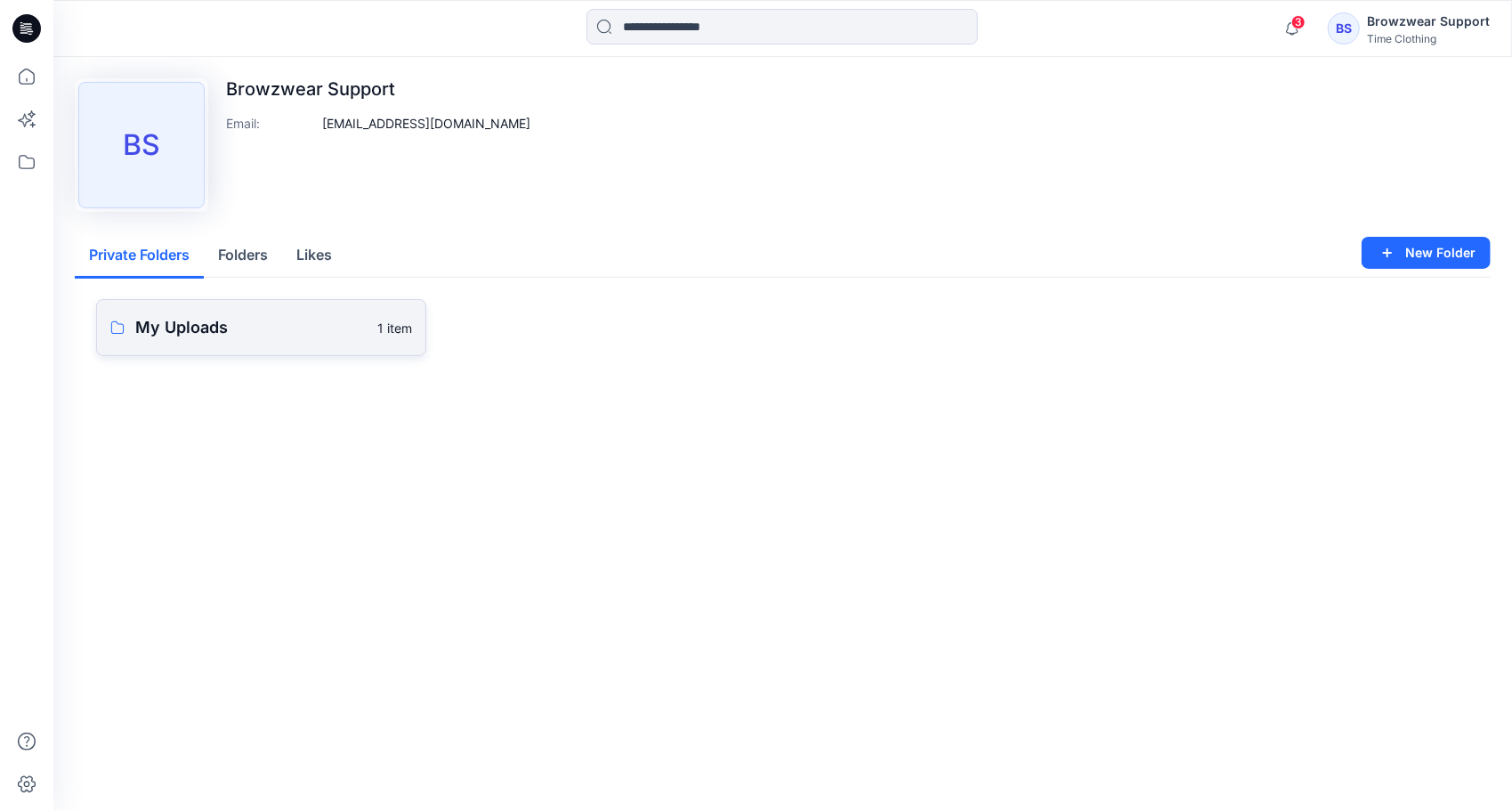
click at [298, 322] on p "My Uploads" at bounding box center [251, 327] width 232 height 25
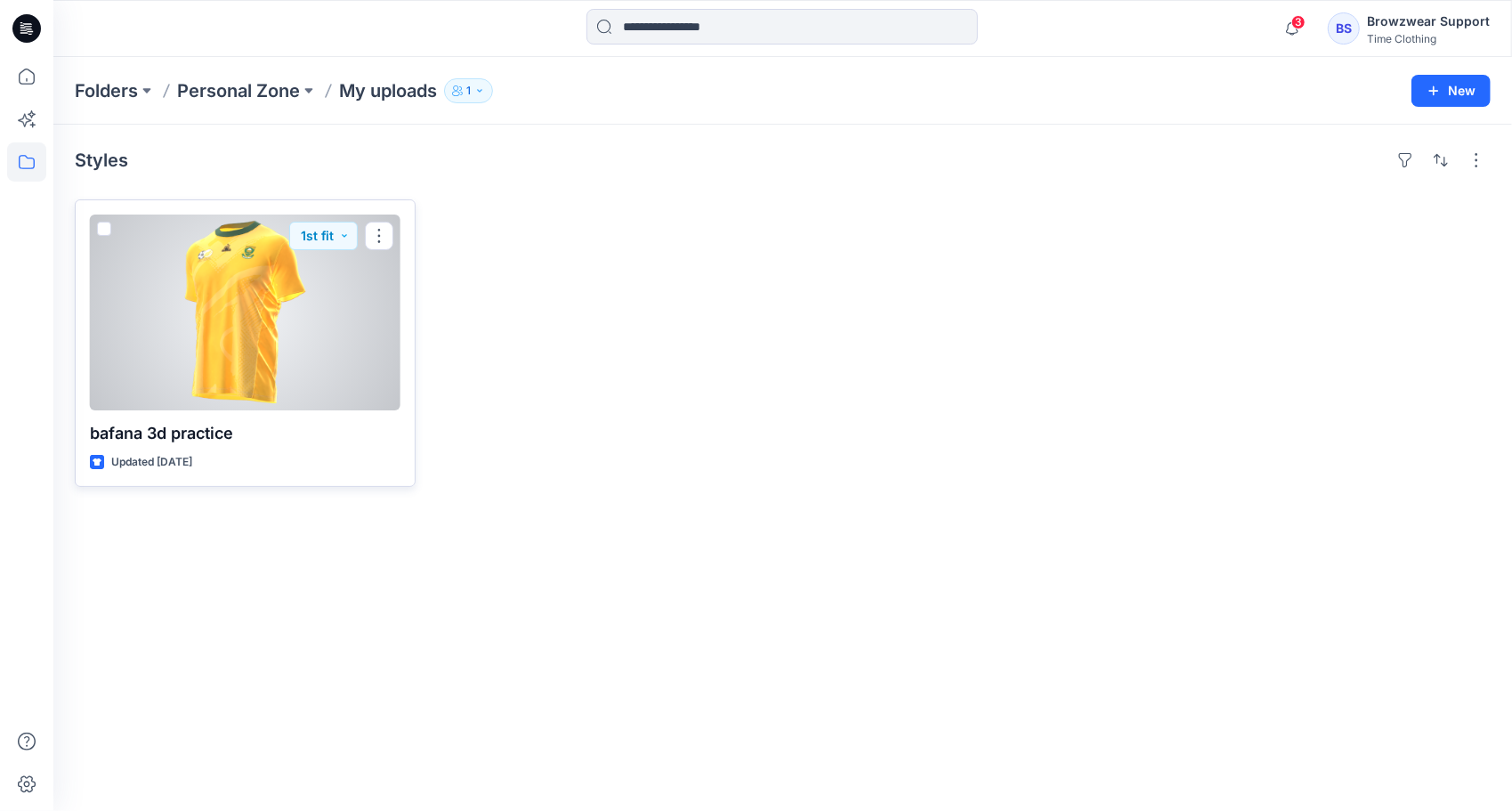
click at [105, 228] on span at bounding box center [104, 229] width 15 height 15
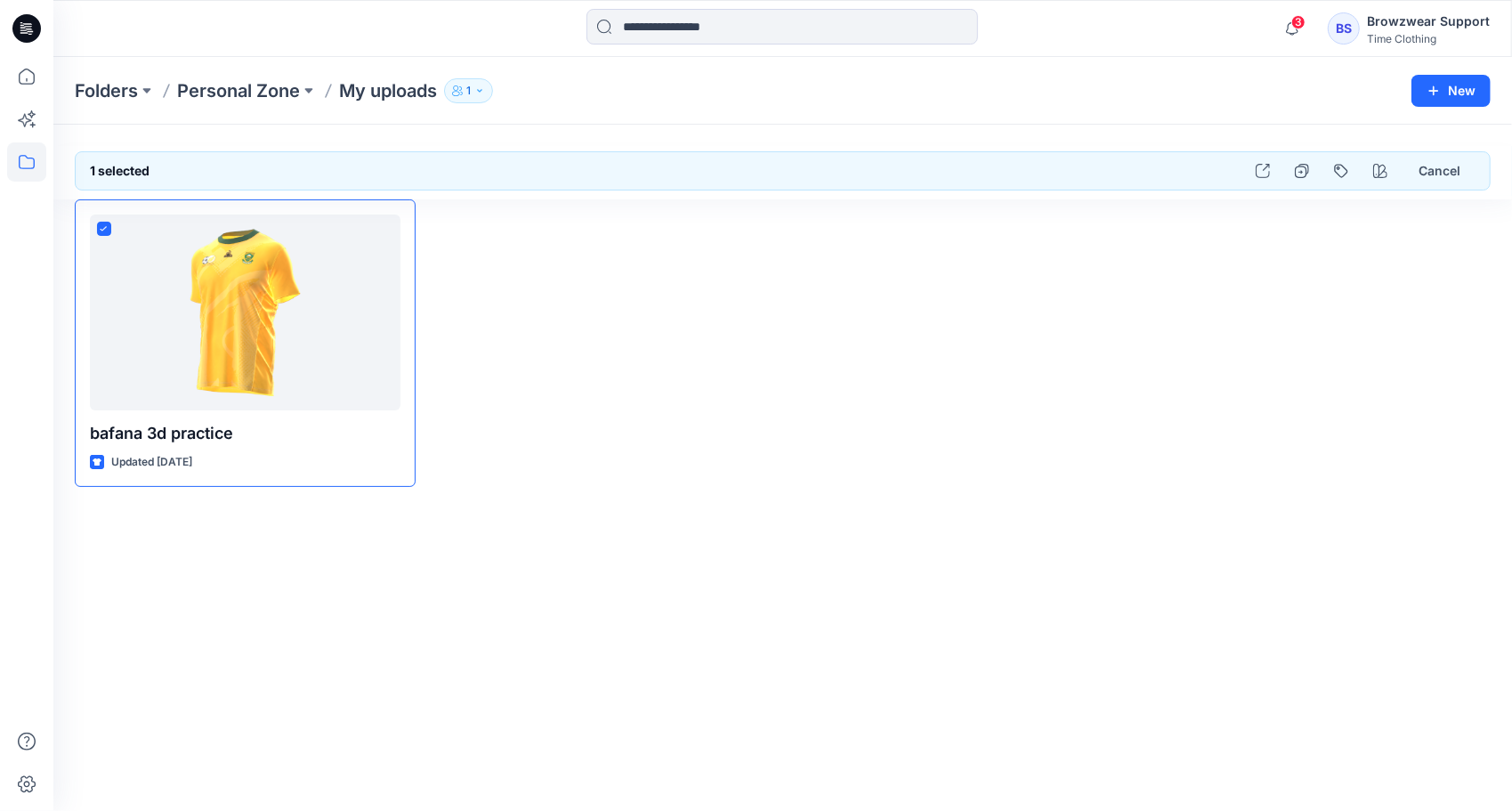
click at [505, 10] on div at bounding box center [782, 28] width 729 height 39
